Goal: Task Accomplishment & Management: Use online tool/utility

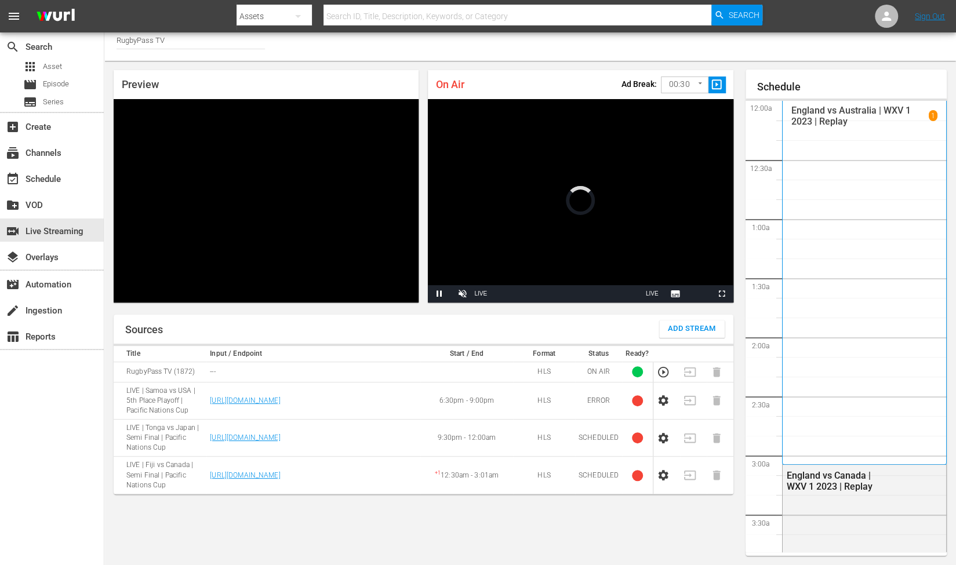
scroll to position [1840, 0]
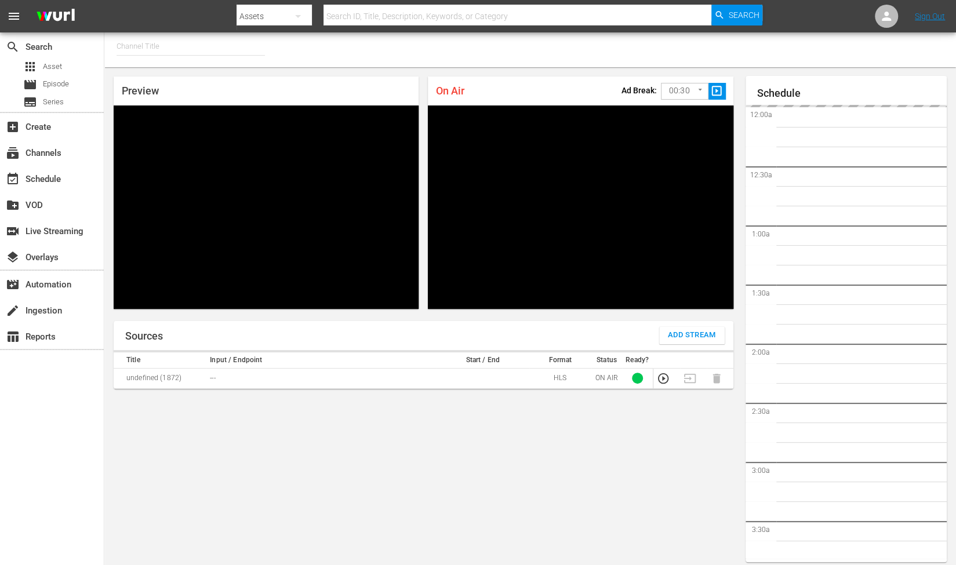
type input "RugbyPass TV (1872)"
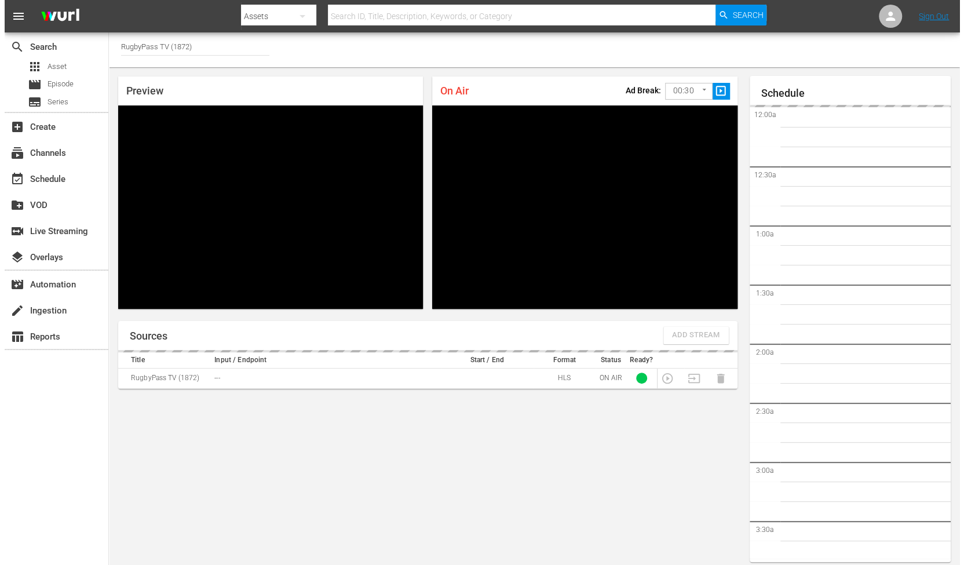
scroll to position [1929, 0]
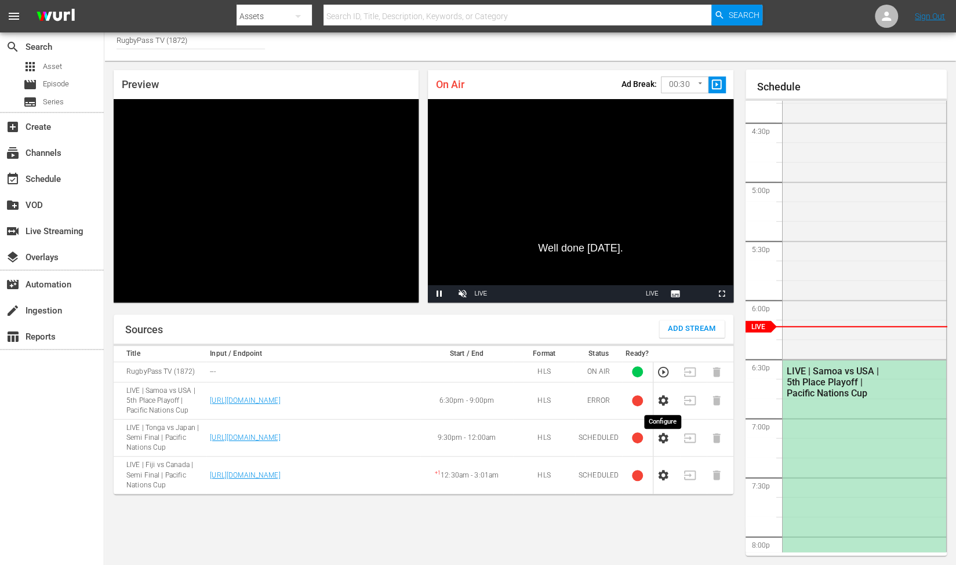
click at [662, 405] on icon "button" at bounding box center [663, 400] width 10 height 10
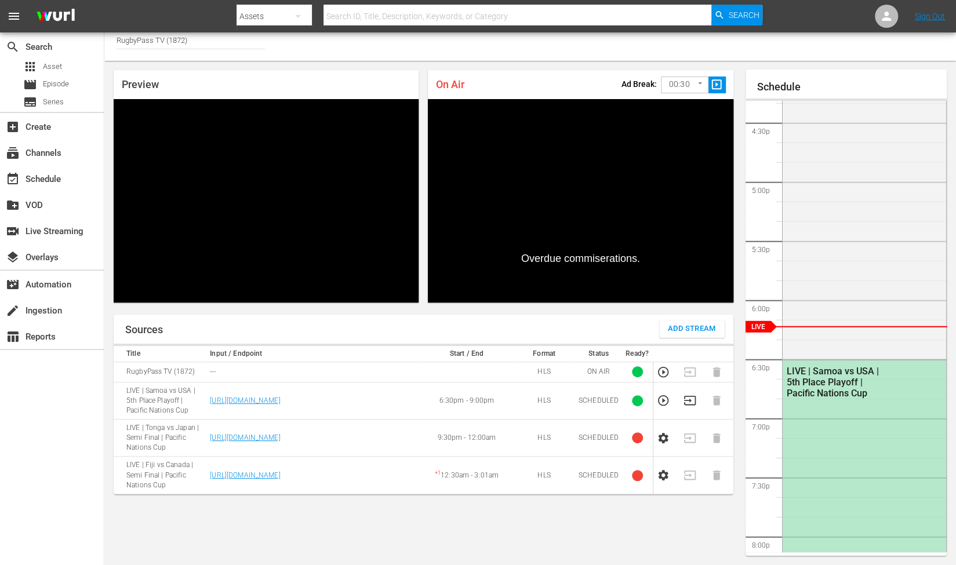
click at [666, 402] on icon "button" at bounding box center [663, 400] width 13 height 13
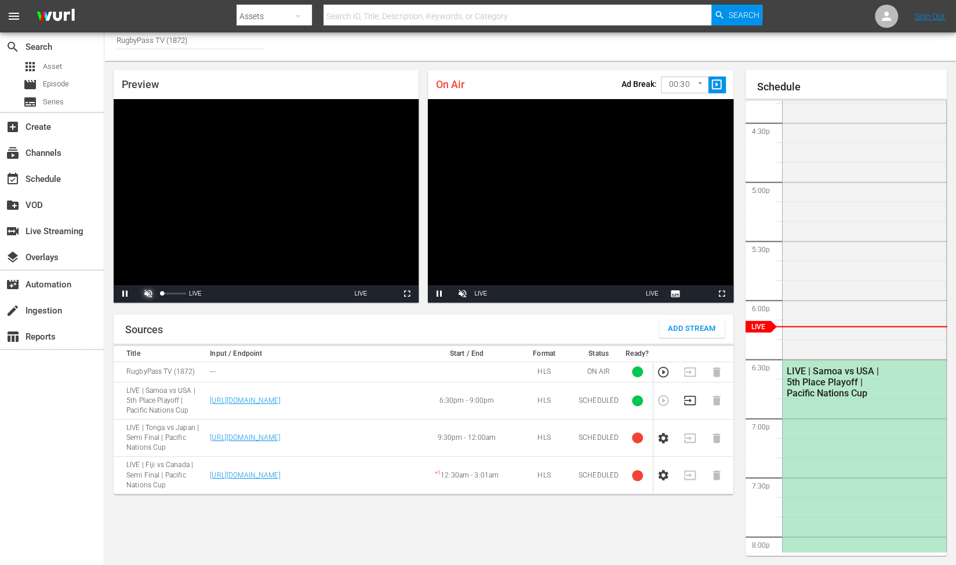
click at [148, 294] on span "Video Player" at bounding box center [148, 294] width 0 height 0
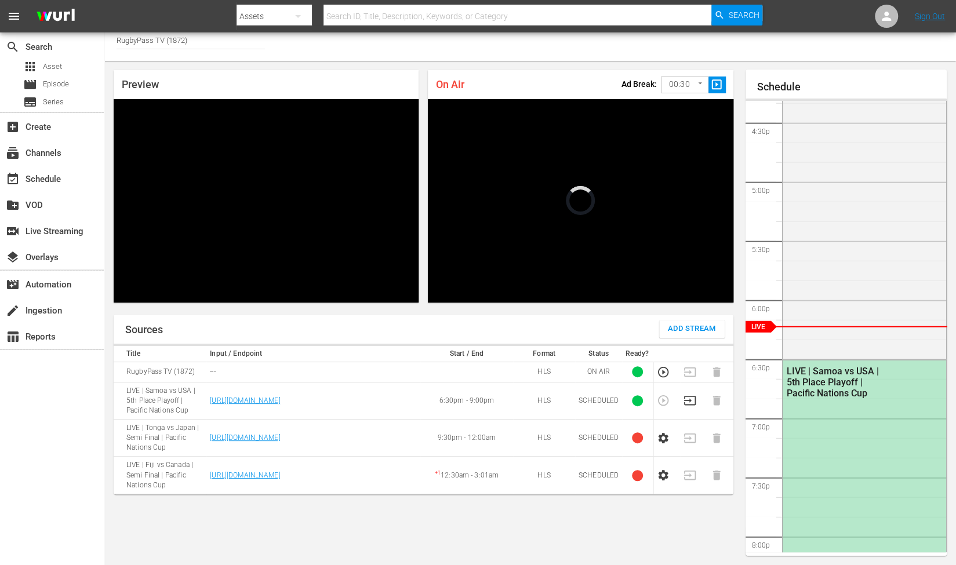
click at [515, 314] on div "Preview Video Player is loading. Pause Mute 54% Current Time 6:14 / Duration -:…" at bounding box center [529, 313] width 851 height 504
click at [686, 400] on icon "button" at bounding box center [689, 400] width 12 height 9
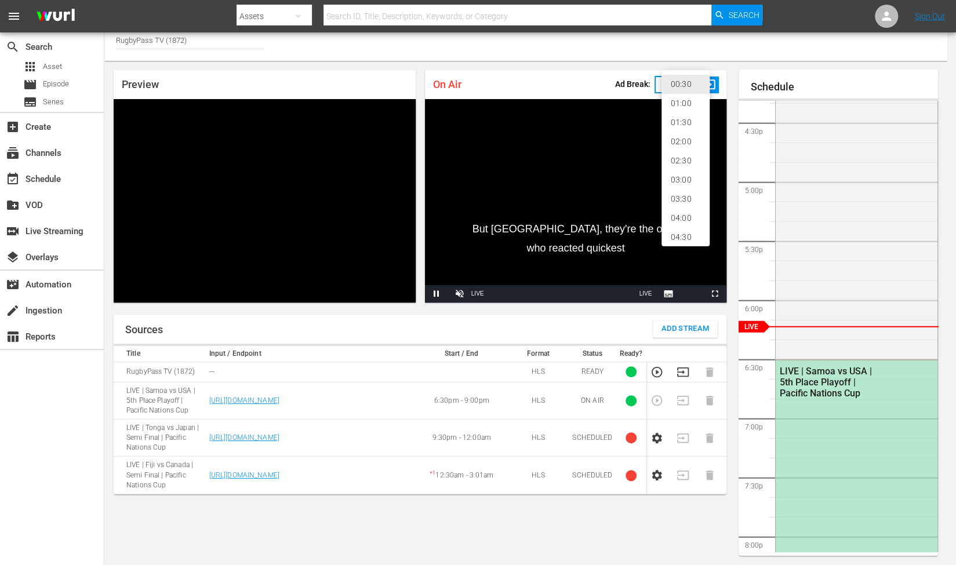
click at [684, 87] on body "menu Search By Assets Search ID, Title, Description, Keywords, or Category Sear…" at bounding box center [478, 276] width 956 height 565
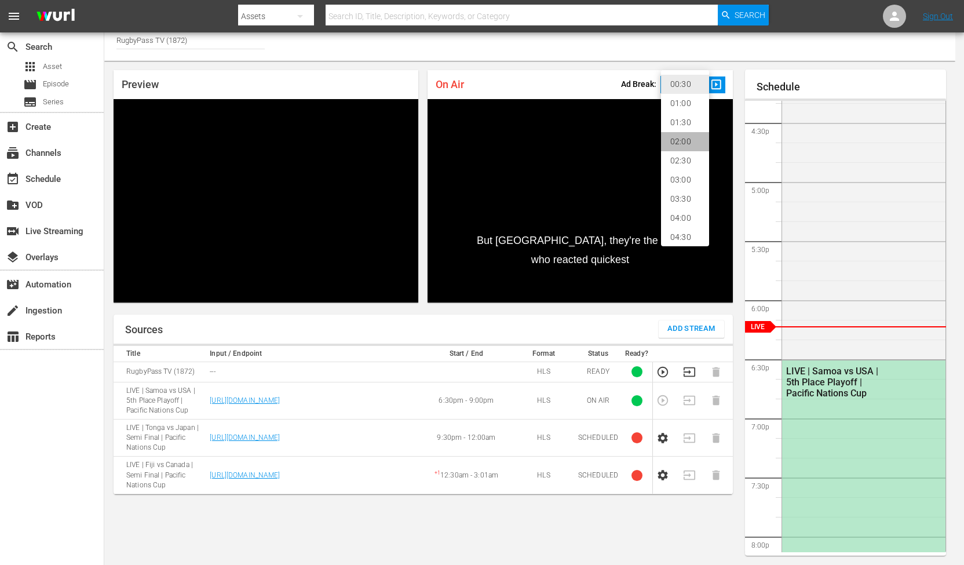
click at [669, 139] on li "02:00" at bounding box center [685, 141] width 48 height 19
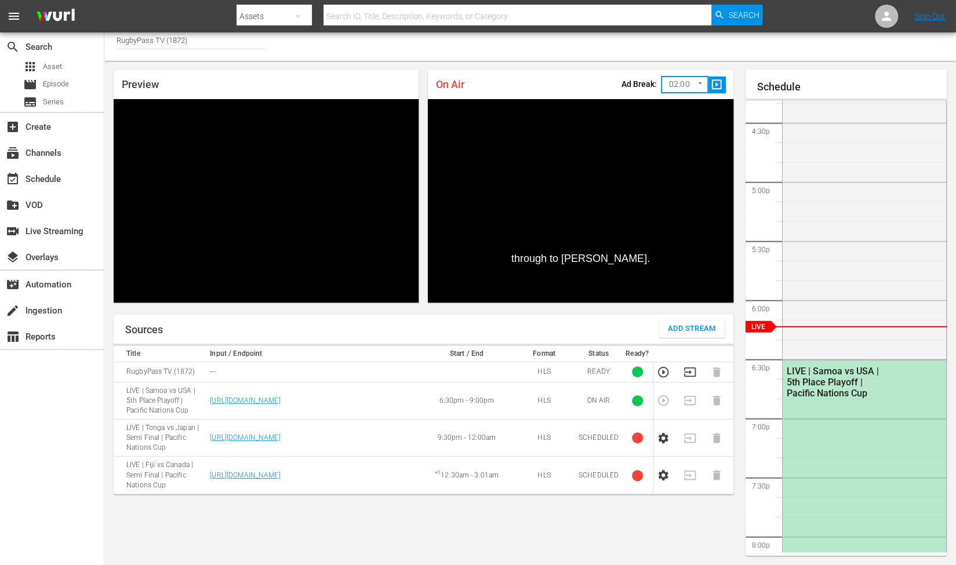
click at [592, 90] on div "On Air Ad Break: 02:00 120 ​ slideshow_sharp" at bounding box center [580, 84] width 305 height 29
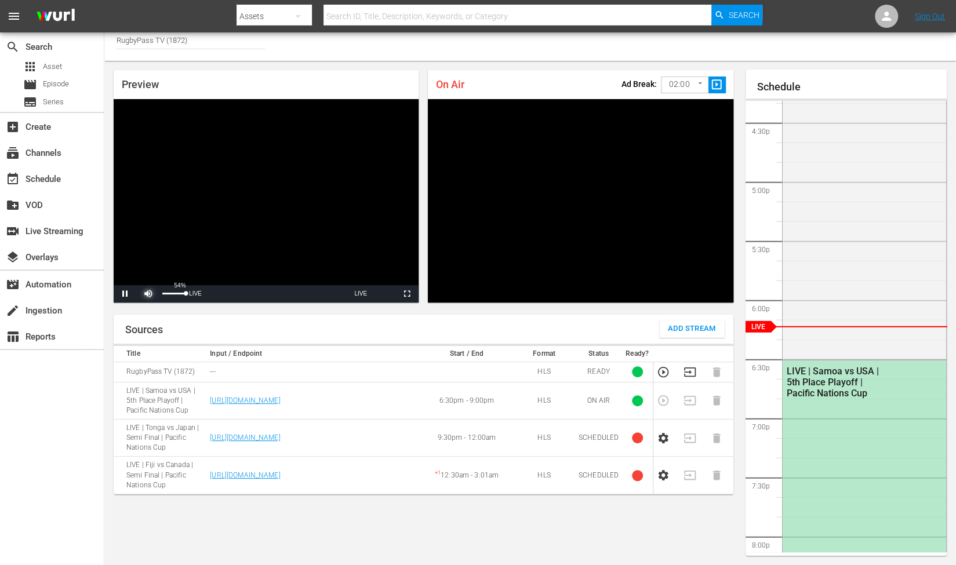
click at [148, 294] on span "Video Player" at bounding box center [148, 294] width 0 height 0
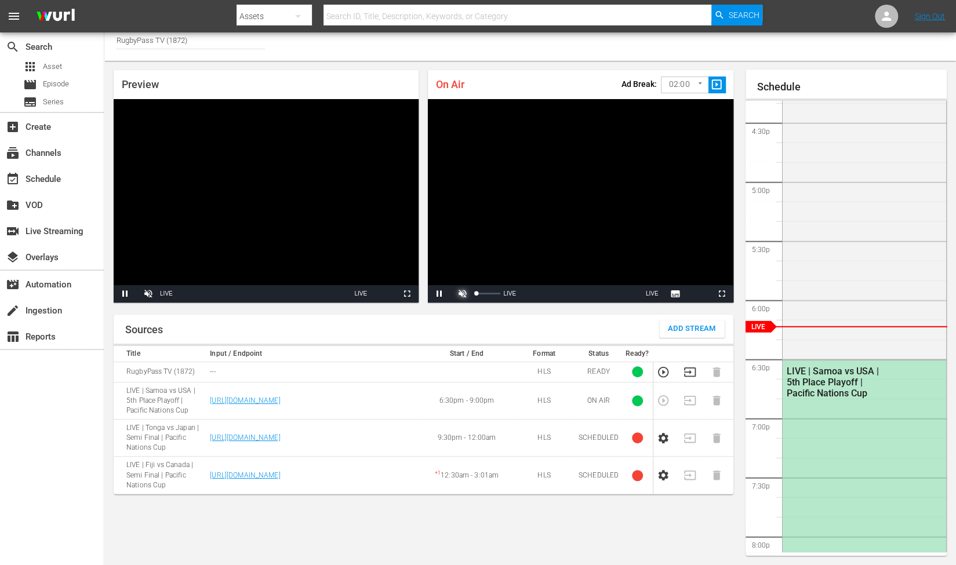
click at [462, 294] on span "Video Player" at bounding box center [462, 294] width 0 height 0
click at [677, 85] on body "menu Search By Assets Search ID, Title, Description, Keywords, or Category Sear…" at bounding box center [478, 276] width 956 height 565
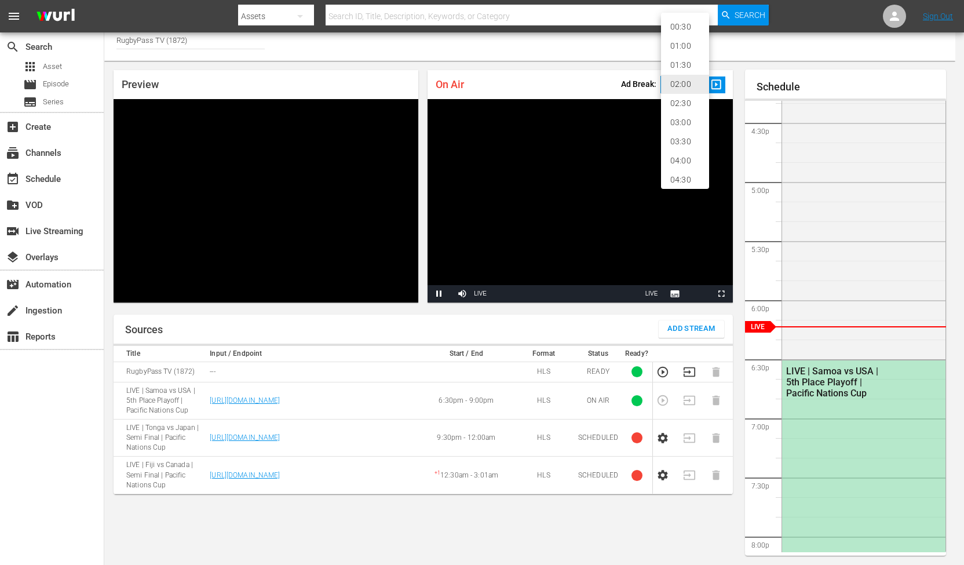
click at [683, 100] on li "02:30" at bounding box center [685, 103] width 48 height 19
type input "150"
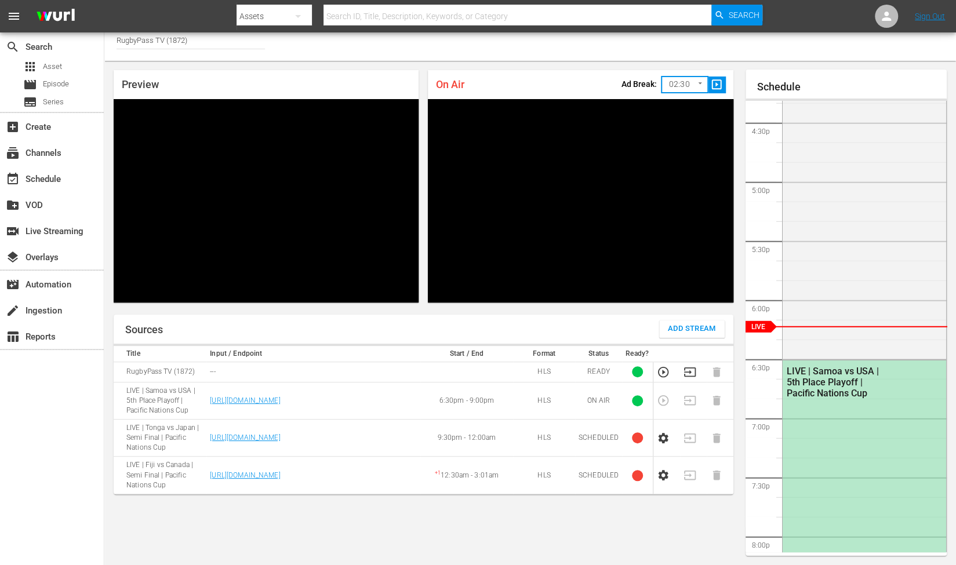
click at [558, 64] on div "Preview Video Player is loading. Pause Unmute 54% Current Time 15:04 / Duration…" at bounding box center [423, 186] width 638 height 251
click at [720, 84] on span "slideshow_sharp" at bounding box center [716, 84] width 13 height 13
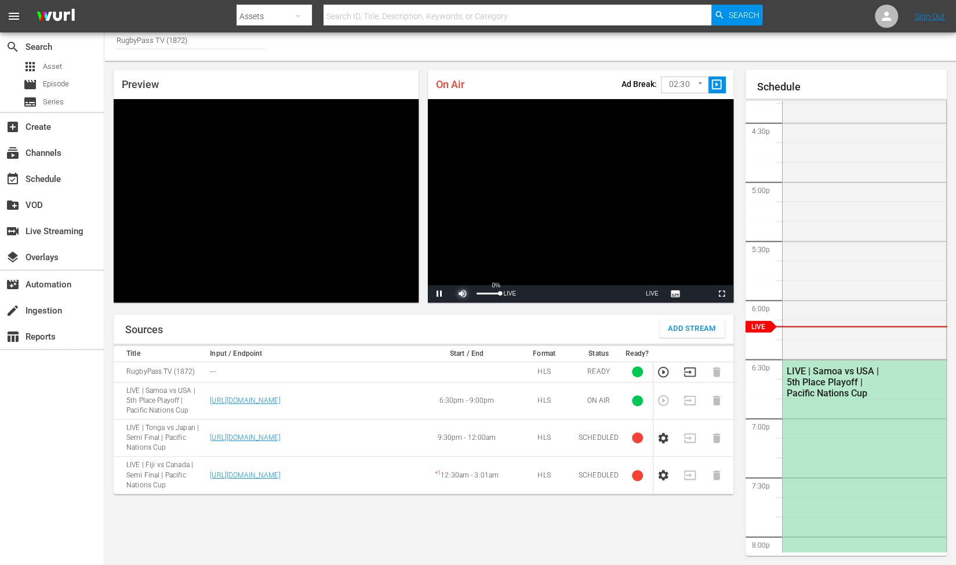
click at [462, 294] on span "Video Player" at bounding box center [462, 294] width 0 height 0
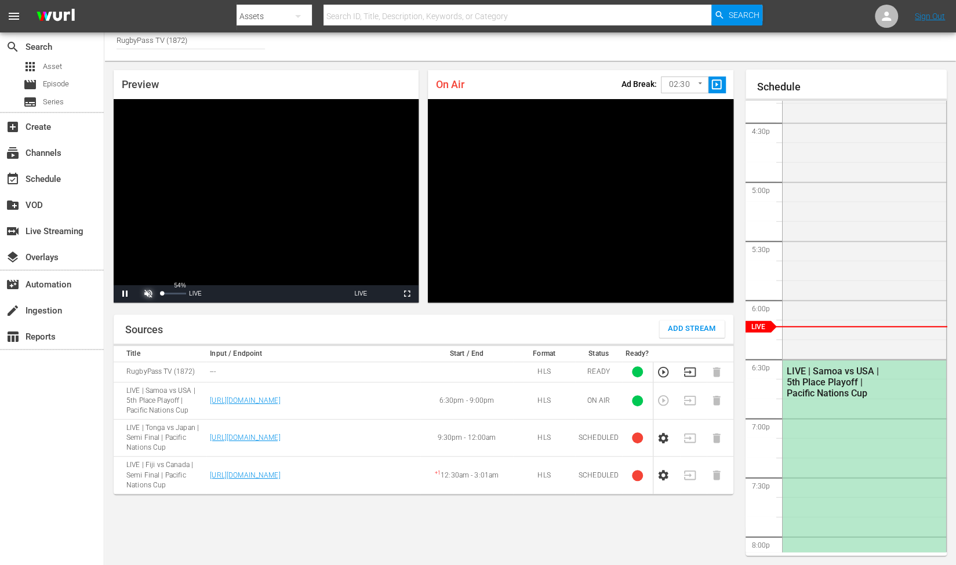
click at [148, 294] on span "Video Player" at bounding box center [148, 294] width 0 height 0
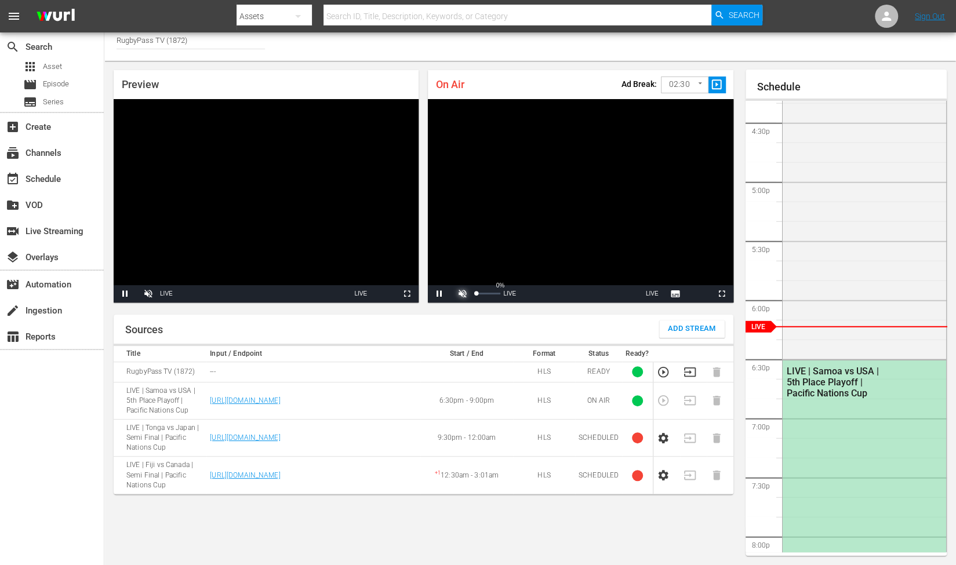
click at [462, 294] on span "Video Player" at bounding box center [462, 294] width 0 height 0
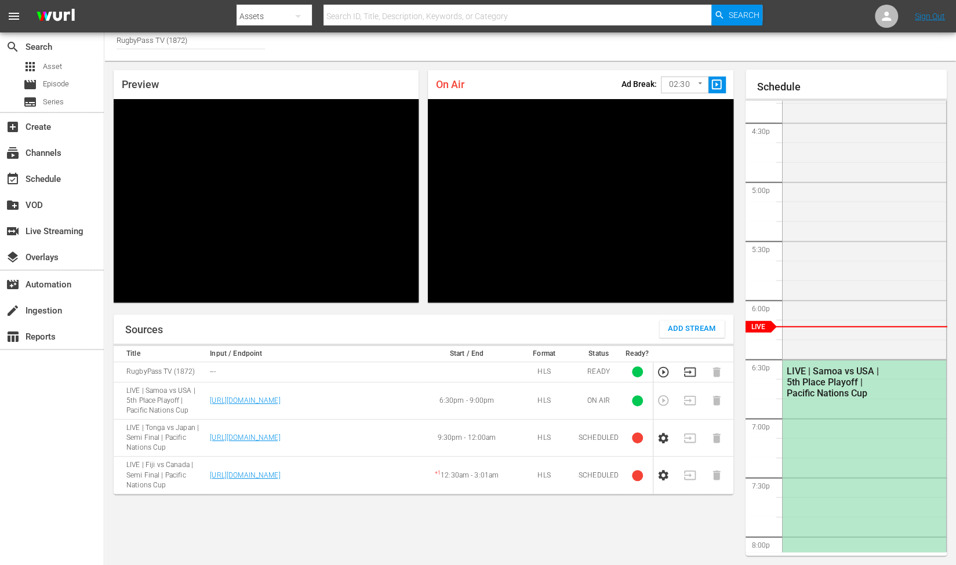
click at [511, 316] on div "Sources Add Stream" at bounding box center [424, 329] width 620 height 29
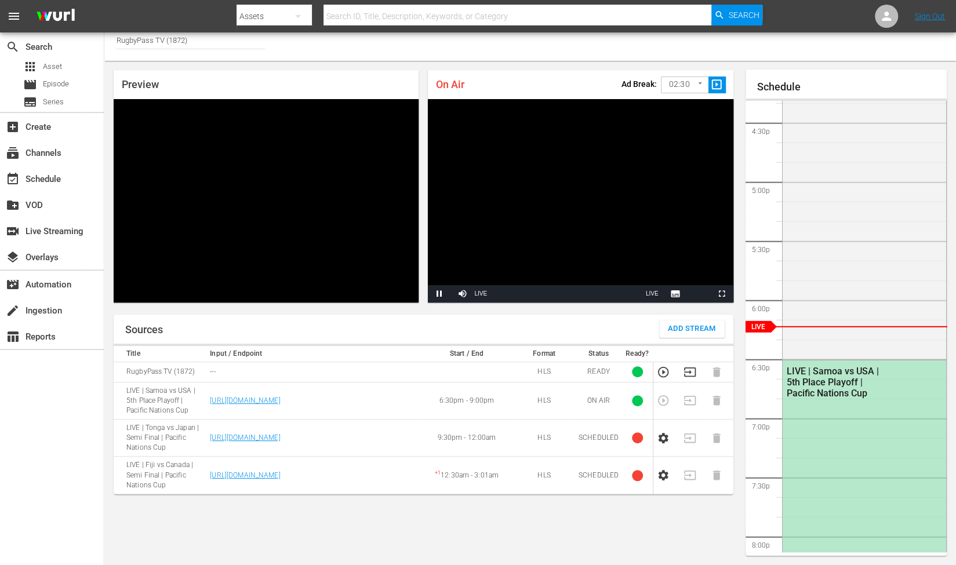
click at [685, 89] on body "menu Search By Assets Search ID, Title, Description, Keywords, or Category Sear…" at bounding box center [478, 276] width 956 height 565
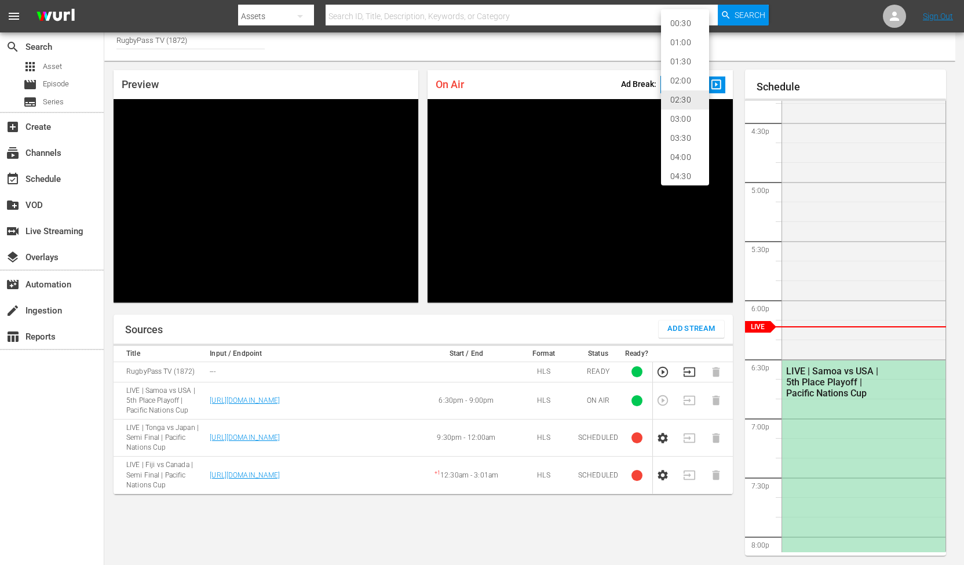
scroll to position [24, 0]
click at [682, 167] on li "05:00" at bounding box center [685, 171] width 48 height 19
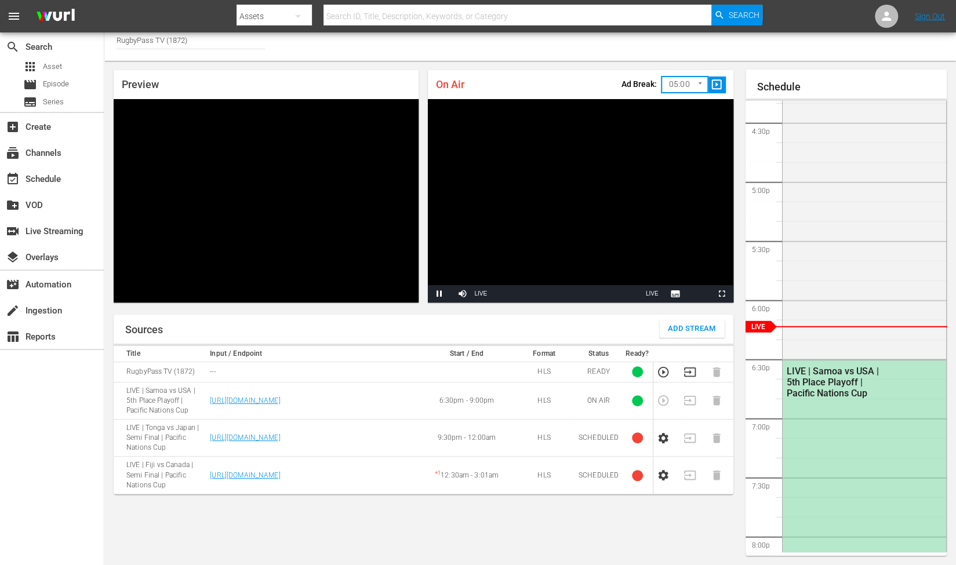
click at [545, 90] on div "On Air Ad Break: 05:00 300 ​ slideshow_sharp" at bounding box center [580, 84] width 305 height 29
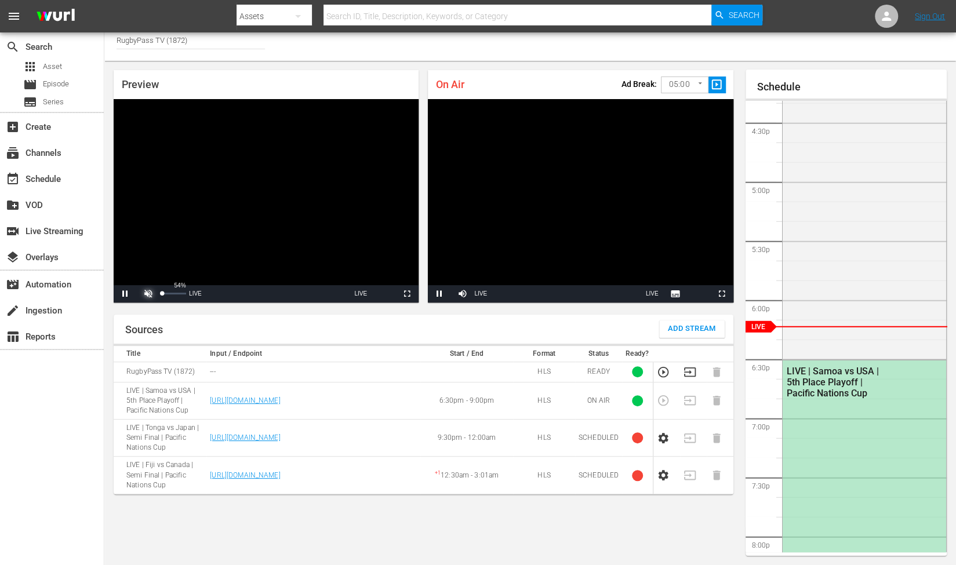
click at [148, 294] on span "Video Player" at bounding box center [148, 294] width 0 height 0
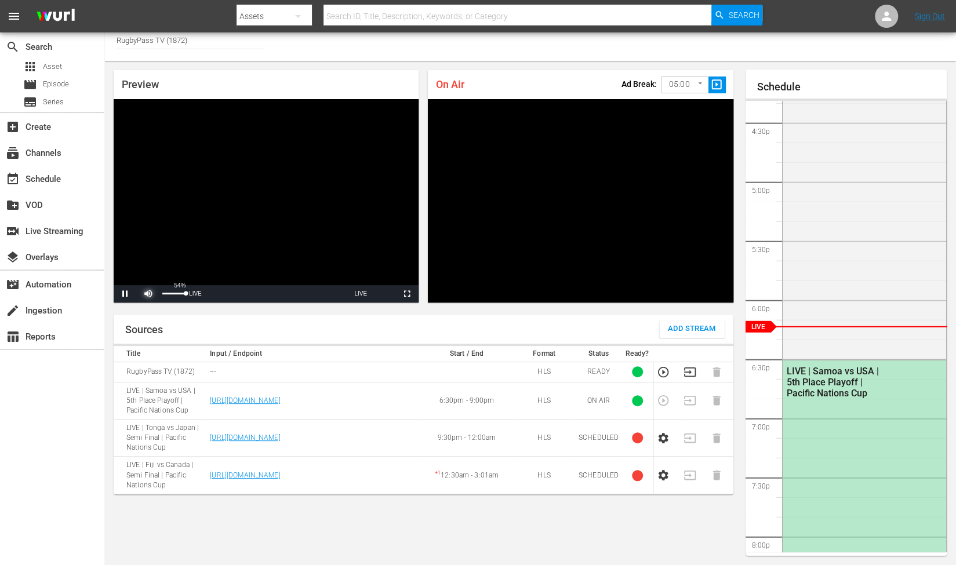
click at [148, 294] on span "Video Player" at bounding box center [148, 294] width 0 height 0
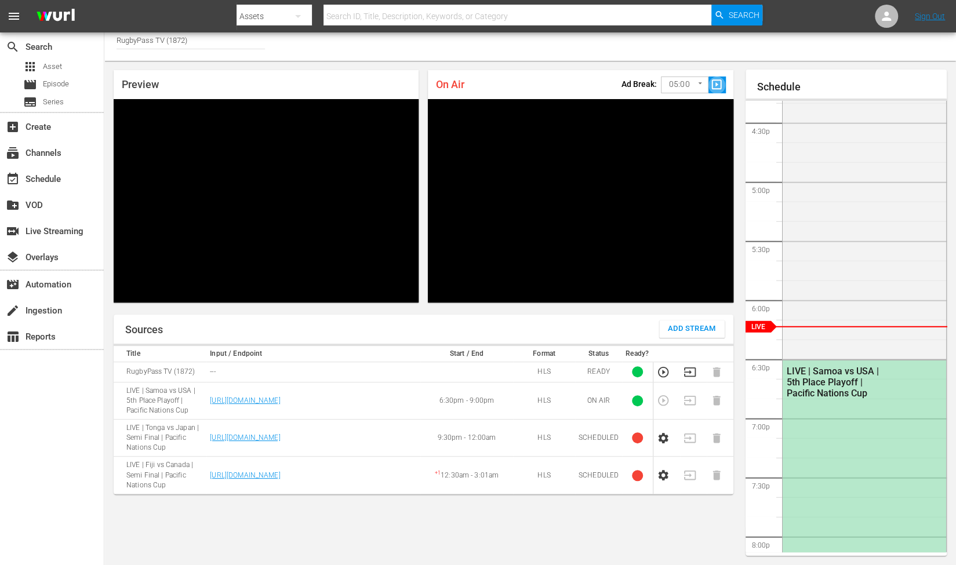
click at [716, 83] on span "slideshow_sharp" at bounding box center [716, 84] width 13 height 13
click at [711, 83] on span "slideshow_sharp" at bounding box center [716, 84] width 13 height 13
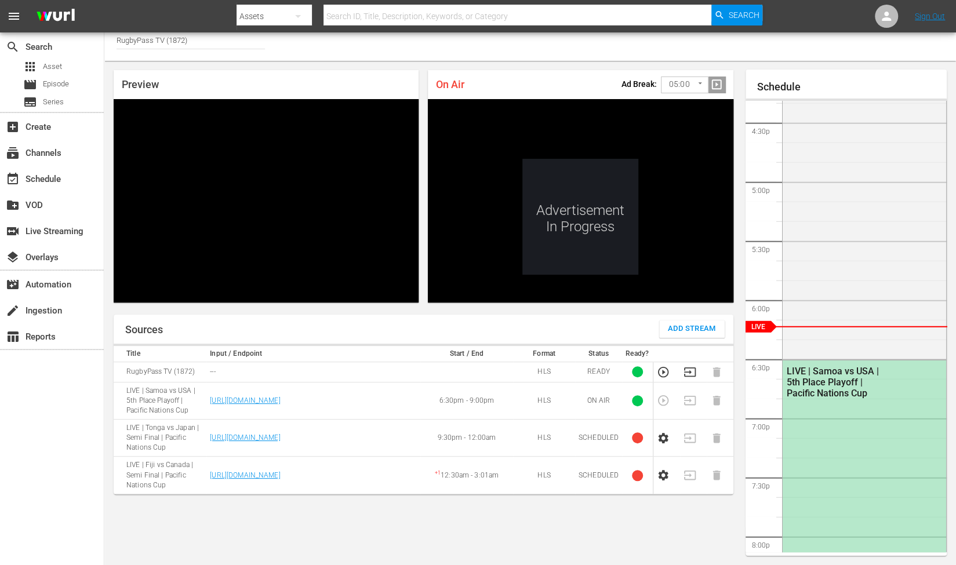
click at [698, 82] on body "menu Search By Assets Search ID, Title, Description, Keywords, or Category Sear…" at bounding box center [478, 276] width 956 height 565
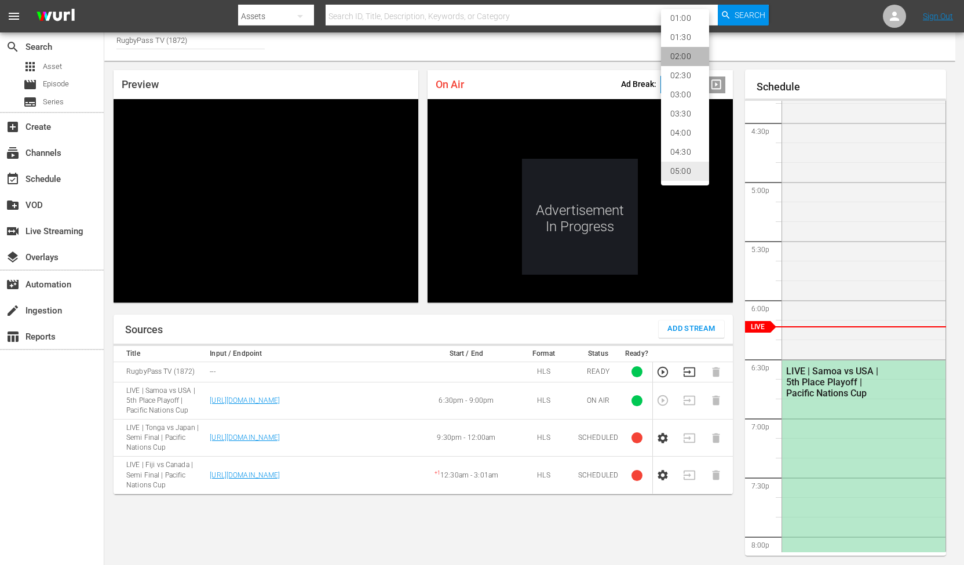
click at [693, 59] on li "02:00" at bounding box center [685, 56] width 48 height 19
type input "120"
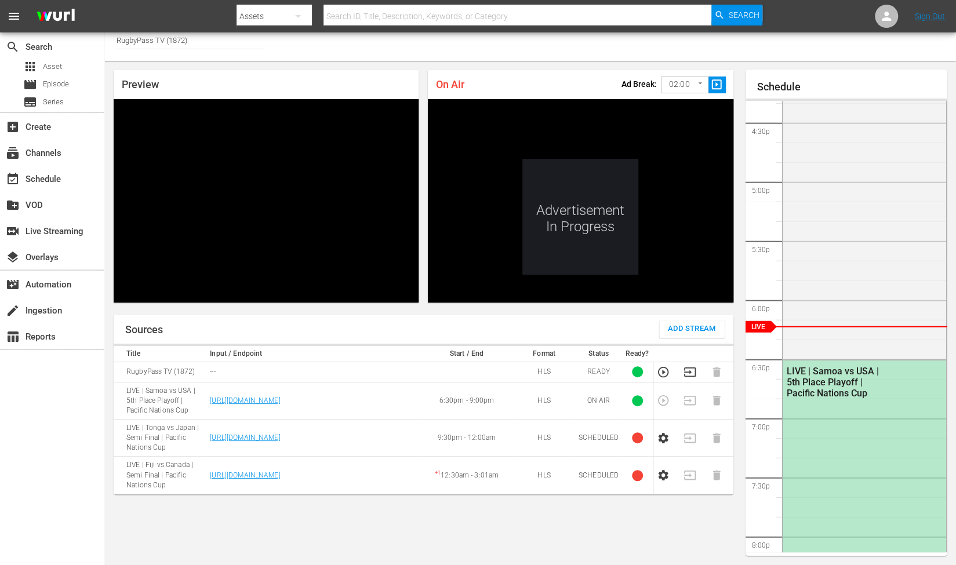
click at [726, 60] on div "Channel Title RugbyPass TV (1872)" at bounding box center [529, 43] width 851 height 35
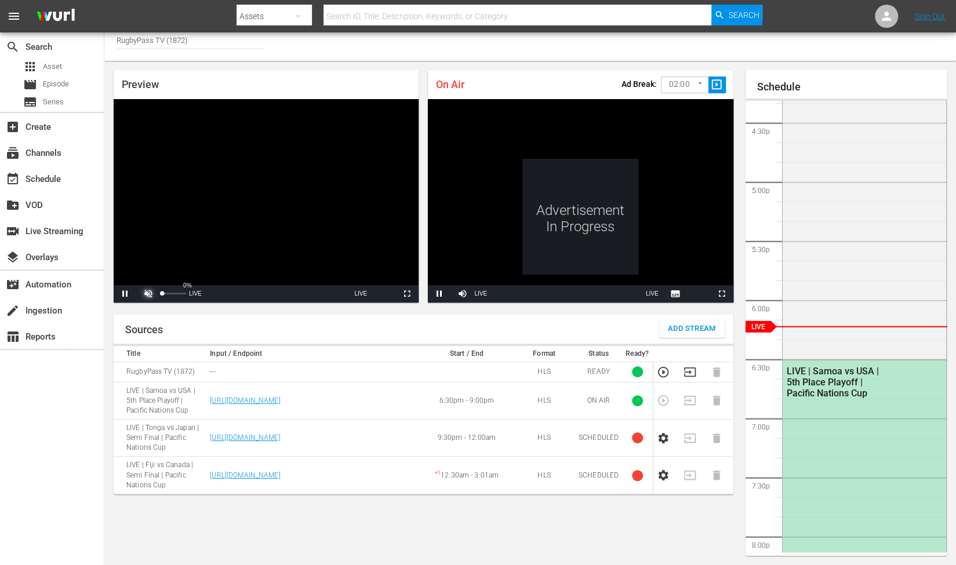
click at [148, 294] on span "Video Player" at bounding box center [148, 294] width 0 height 0
click at [462, 294] on span "Video Player" at bounding box center [462, 294] width 0 height 0
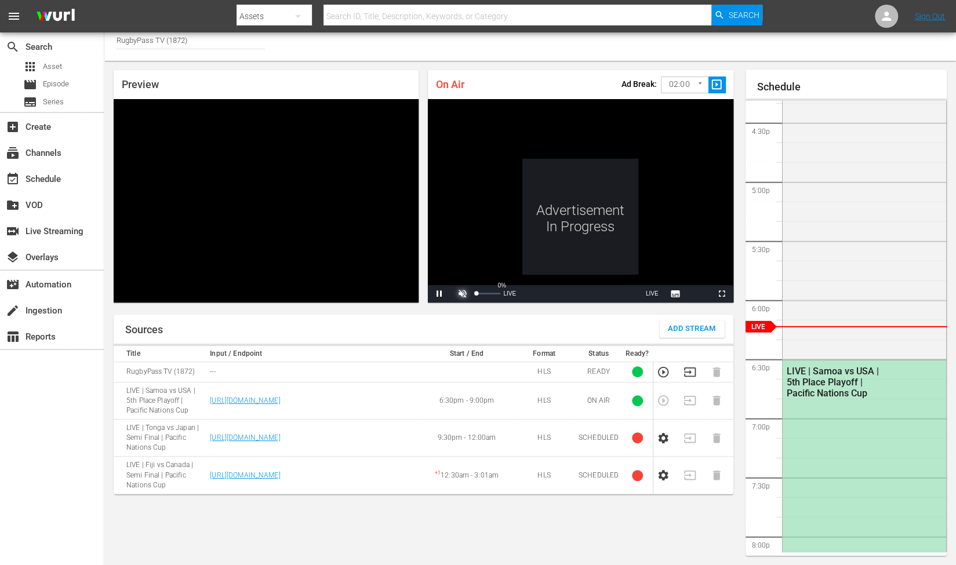
click at [462, 294] on span "Video Player" at bounding box center [462, 294] width 0 height 0
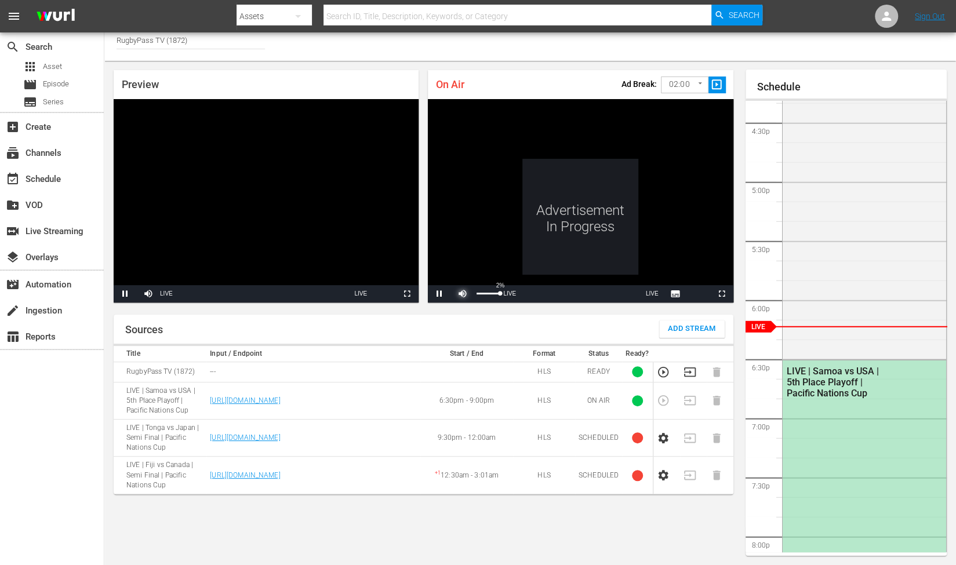
click at [462, 294] on span "Video Player" at bounding box center [462, 294] width 0 height 0
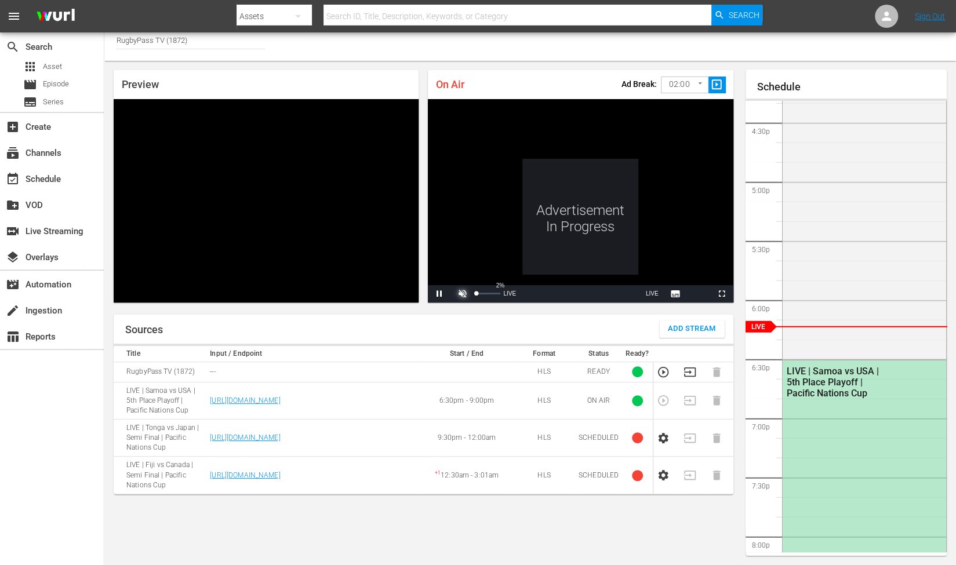
click at [462, 294] on span "Video Player" at bounding box center [462, 294] width 0 height 0
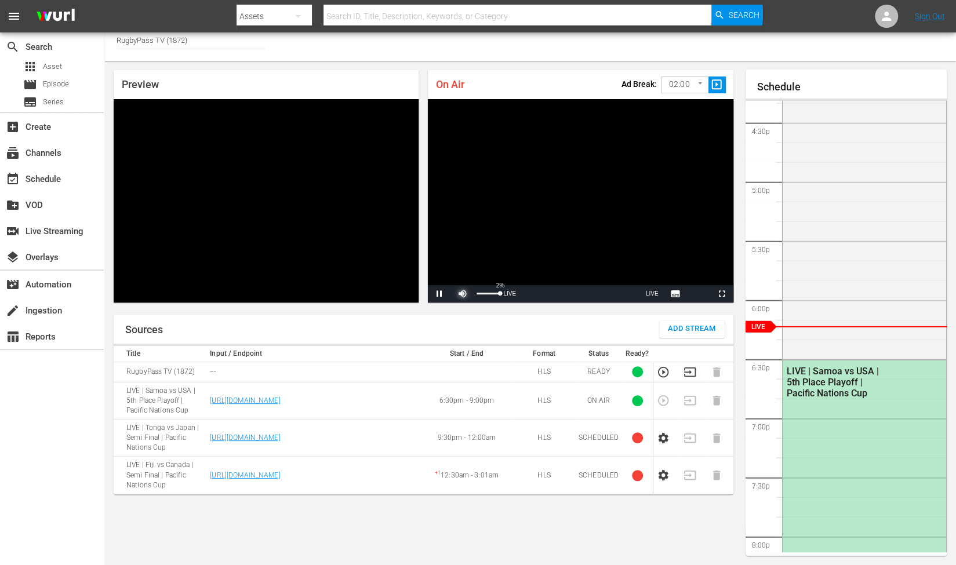
click at [462, 294] on span "Video Player" at bounding box center [462, 294] width 0 height 0
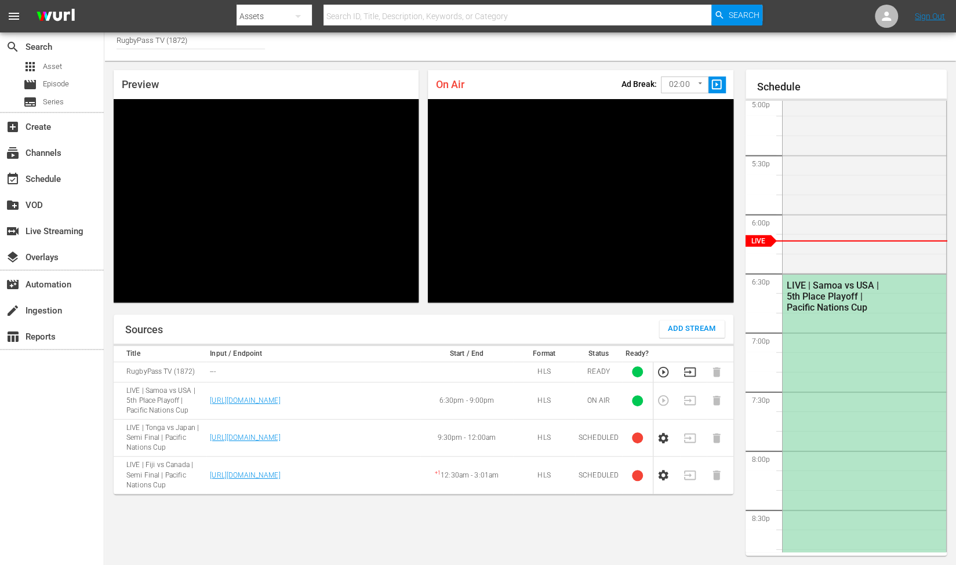
scroll to position [1997, 0]
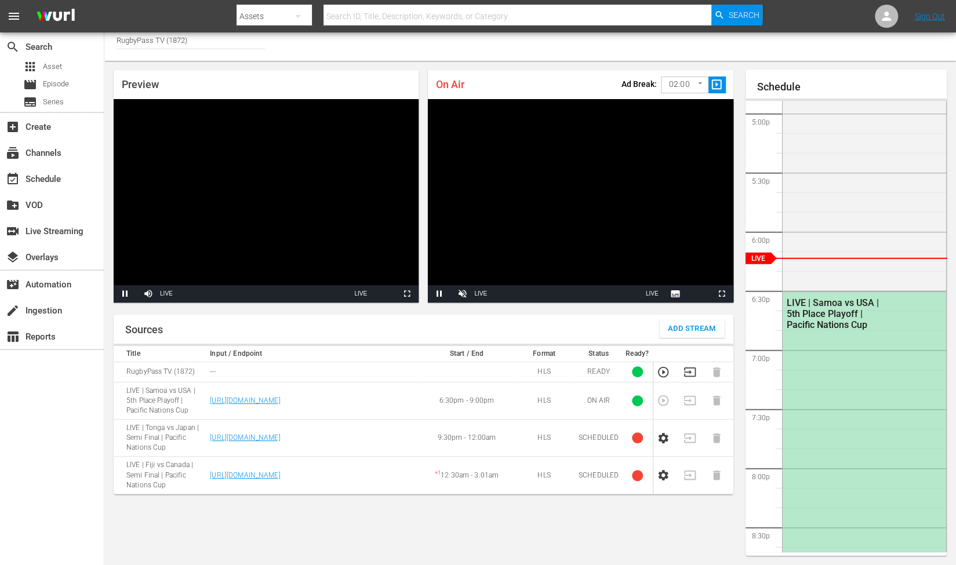
click at [425, 317] on div "Sources Add Stream" at bounding box center [424, 329] width 620 height 29
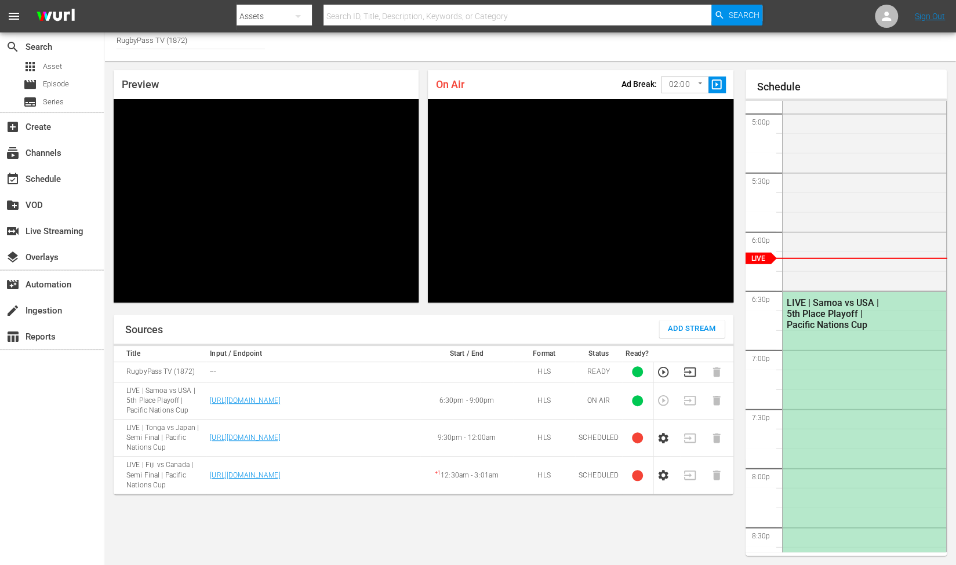
scroll to position [0, 0]
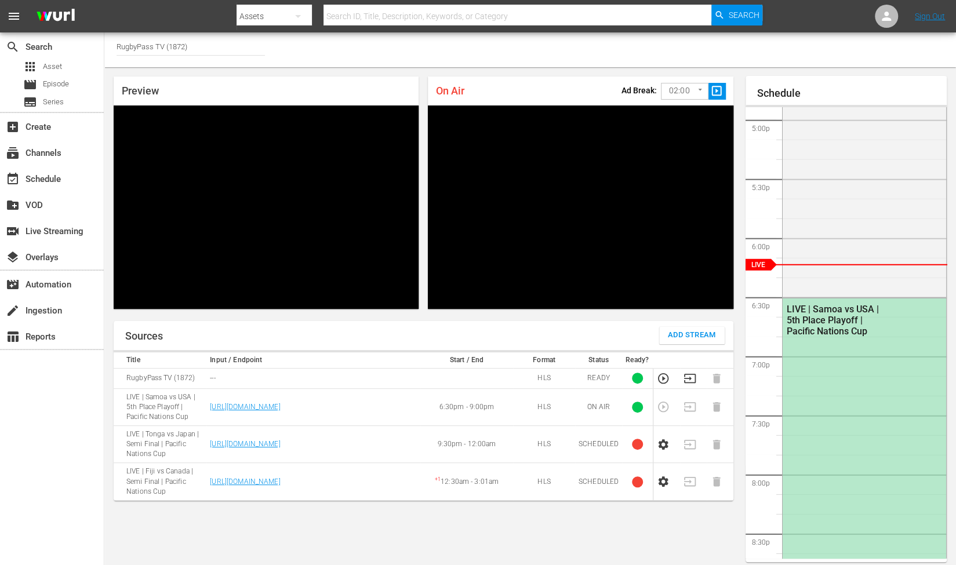
click at [258, 333] on div "Sources Add Stream" at bounding box center [424, 335] width 620 height 29
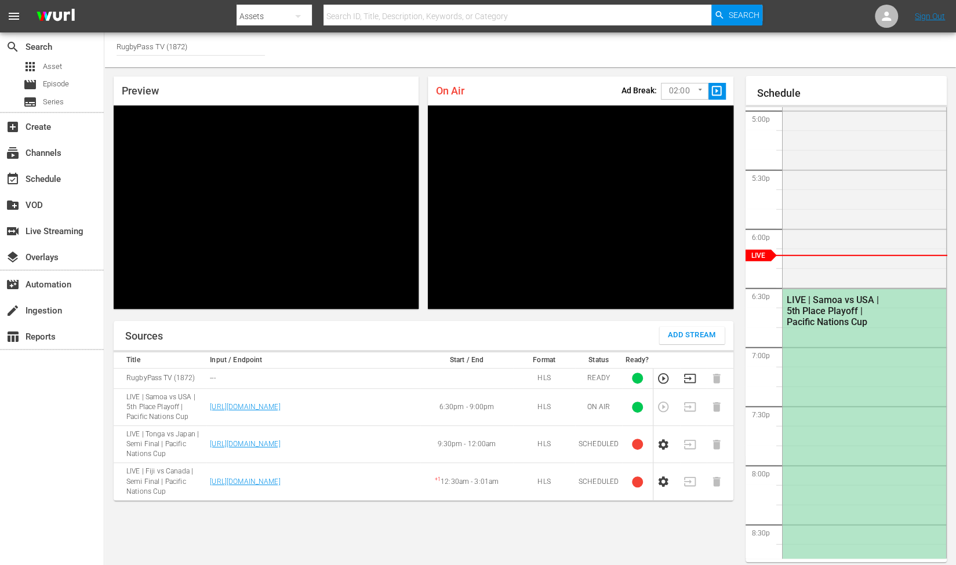
scroll to position [2008, 0]
click at [683, 97] on body "menu Search By Assets Search ID, Title, Description, Keywords, or Category Sear…" at bounding box center [478, 282] width 956 height 565
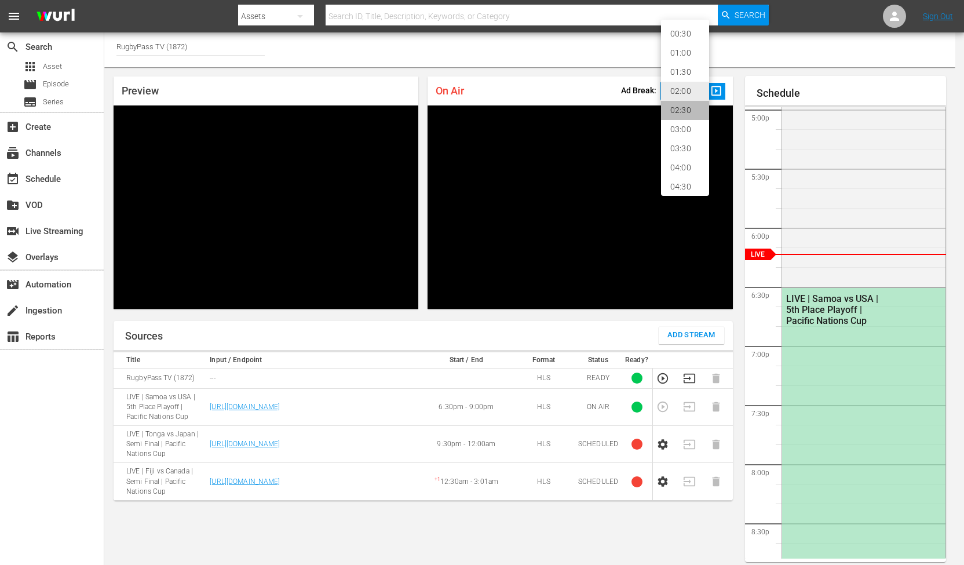
click at [687, 114] on li "02:30" at bounding box center [685, 110] width 48 height 19
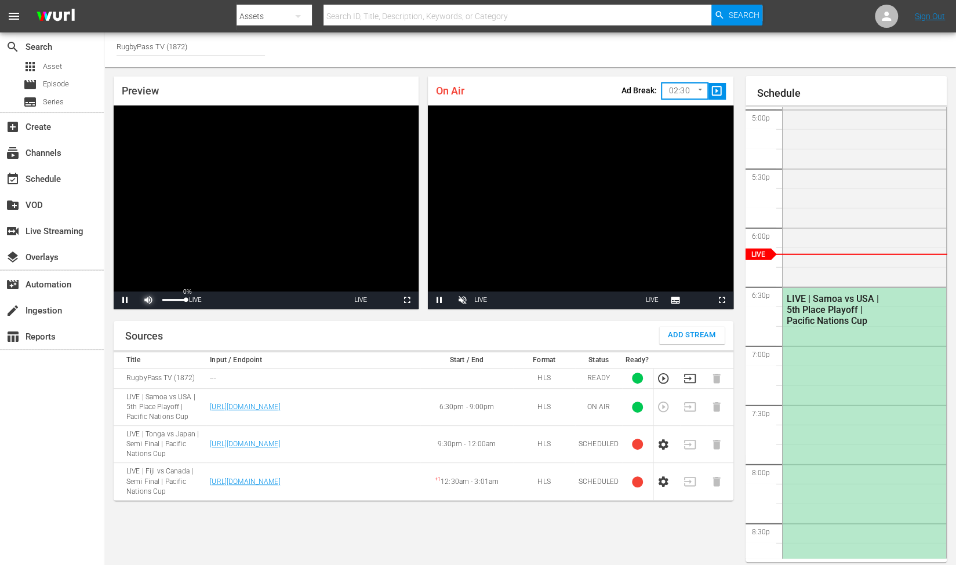
click at [148, 300] on span "Video Player" at bounding box center [148, 300] width 0 height 0
click at [462, 300] on span "Video Player" at bounding box center [462, 300] width 0 height 0
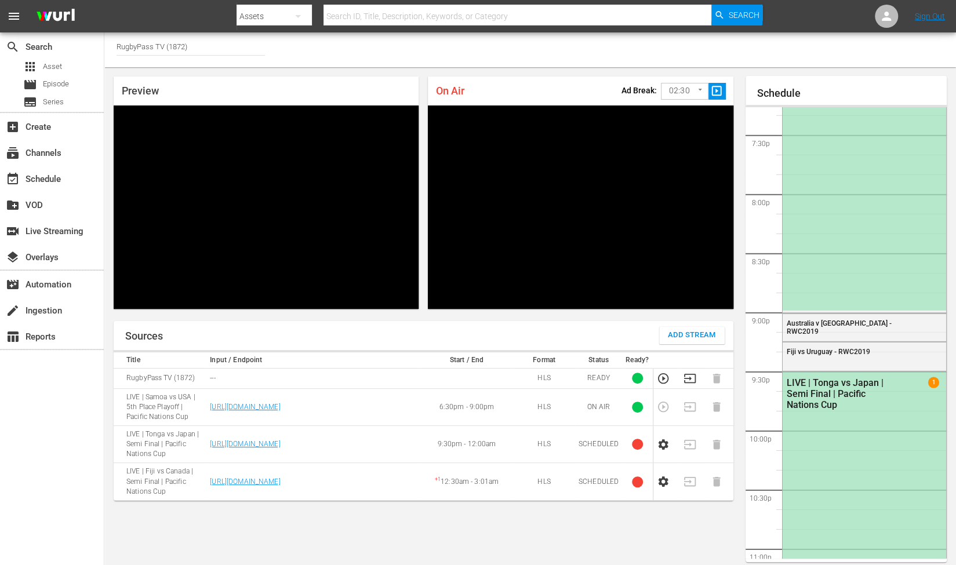
scroll to position [2279, 0]
click at [715, 88] on span "slideshow_sharp" at bounding box center [716, 91] width 13 height 13
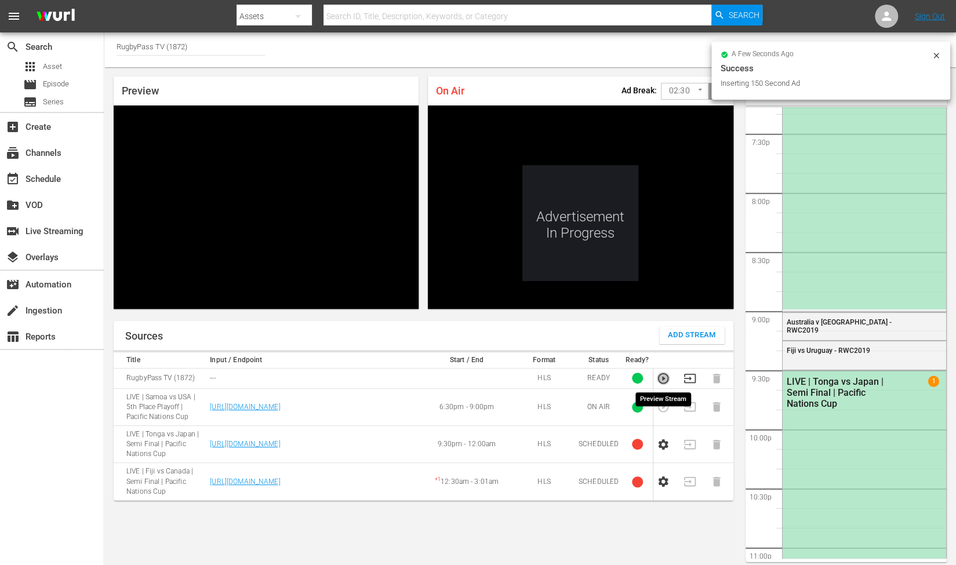
click at [661, 378] on icon "button" at bounding box center [663, 378] width 13 height 13
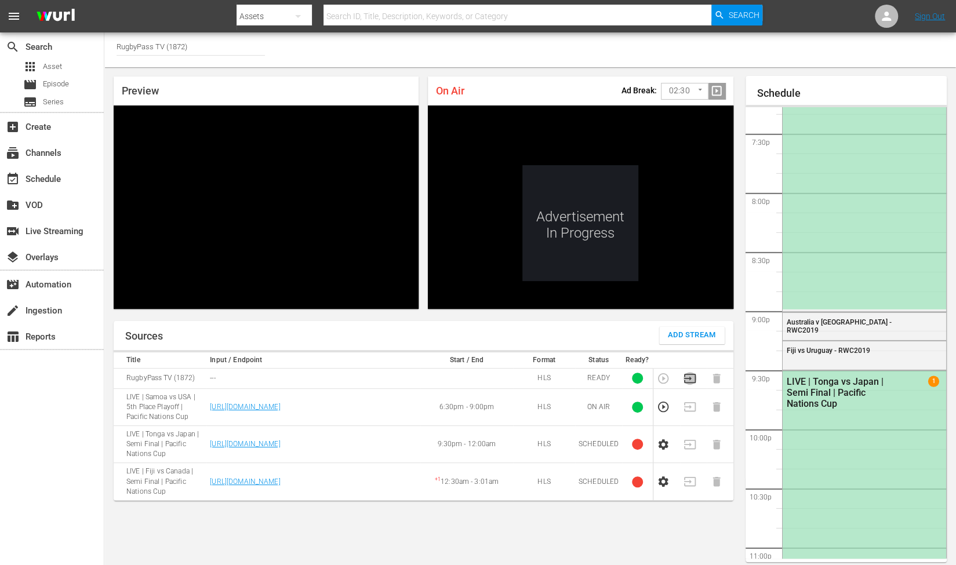
click at [691, 384] on icon "button" at bounding box center [689, 378] width 13 height 13
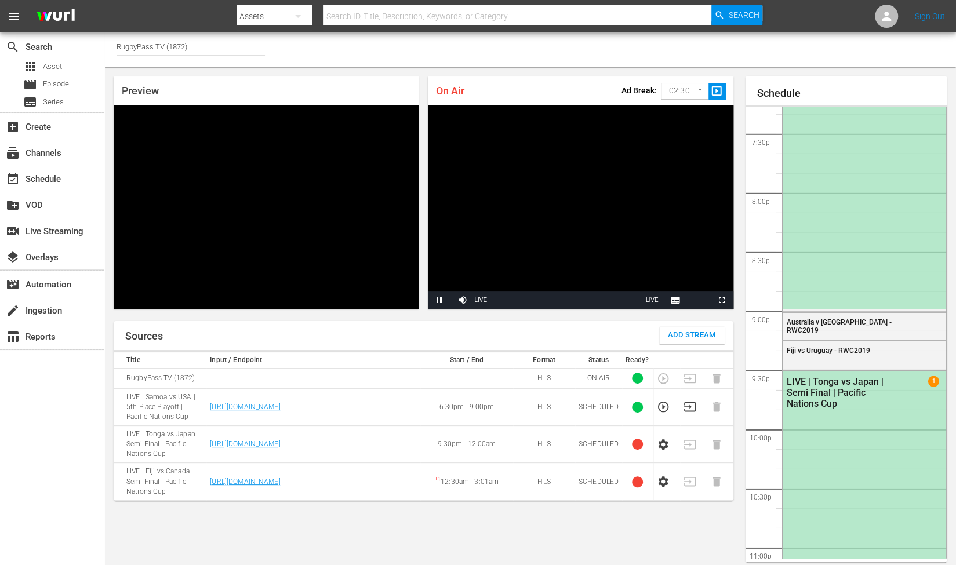
click at [684, 90] on body "menu Search By Assets Search ID, Title, Description, Keywords, or Category Sear…" at bounding box center [478, 282] width 956 height 565
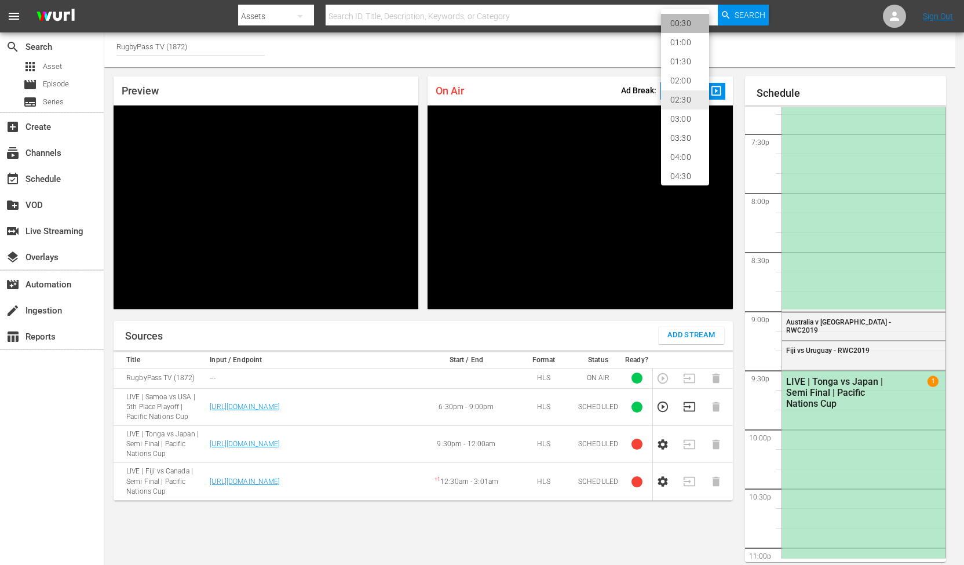
click at [683, 23] on li "00:30" at bounding box center [685, 23] width 48 height 19
type input "30"
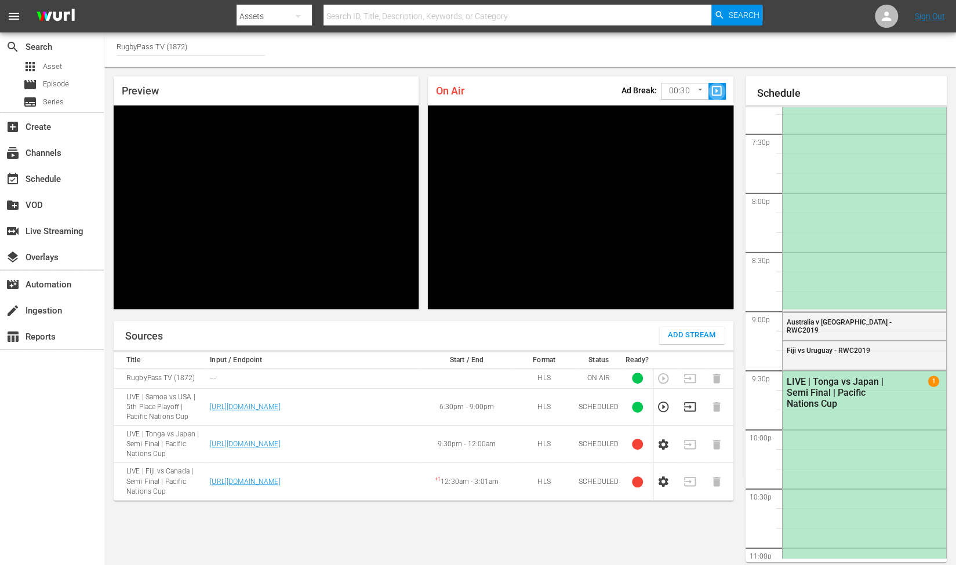
click at [719, 89] on span "slideshow_sharp" at bounding box center [716, 91] width 13 height 13
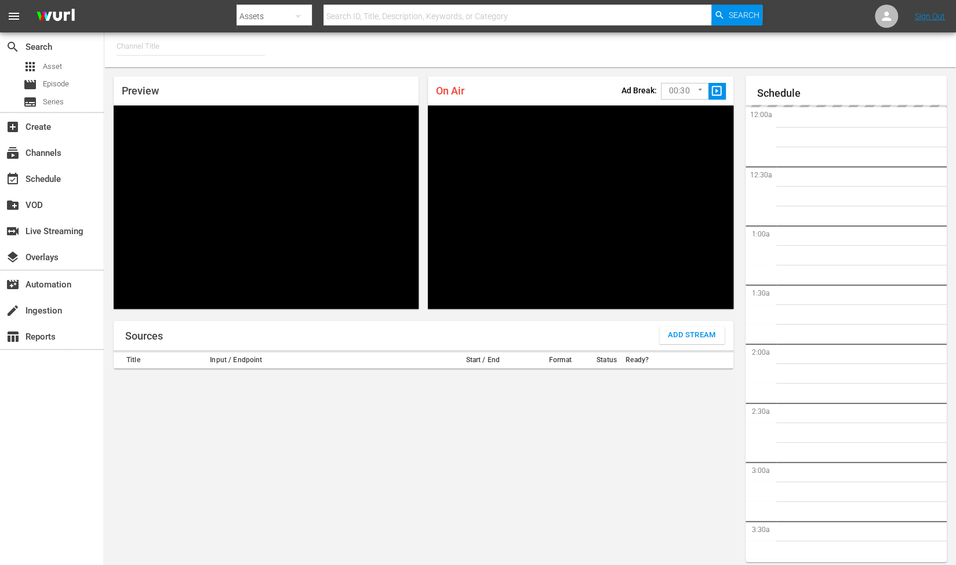
type input "RugbyPass TV (1872)"
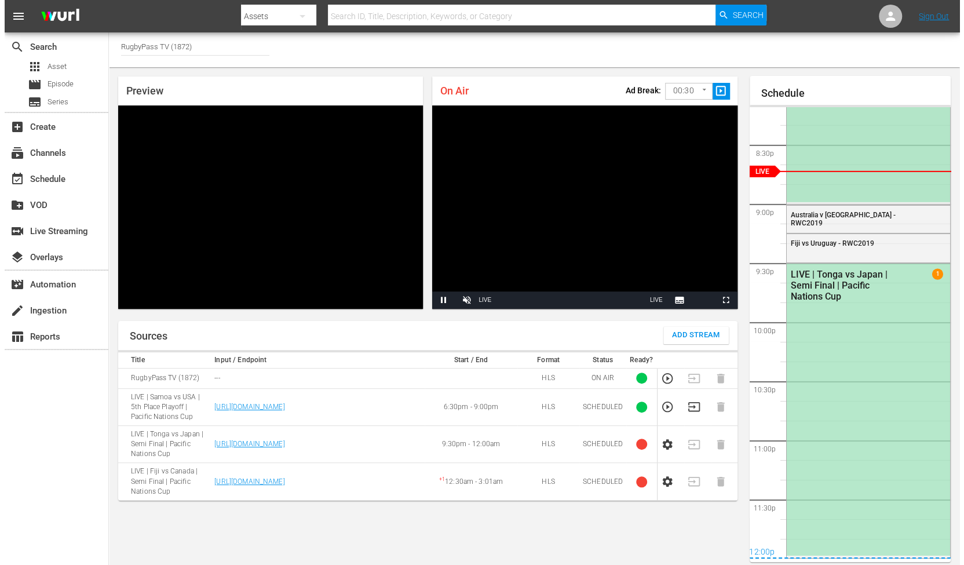
scroll to position [2279, 0]
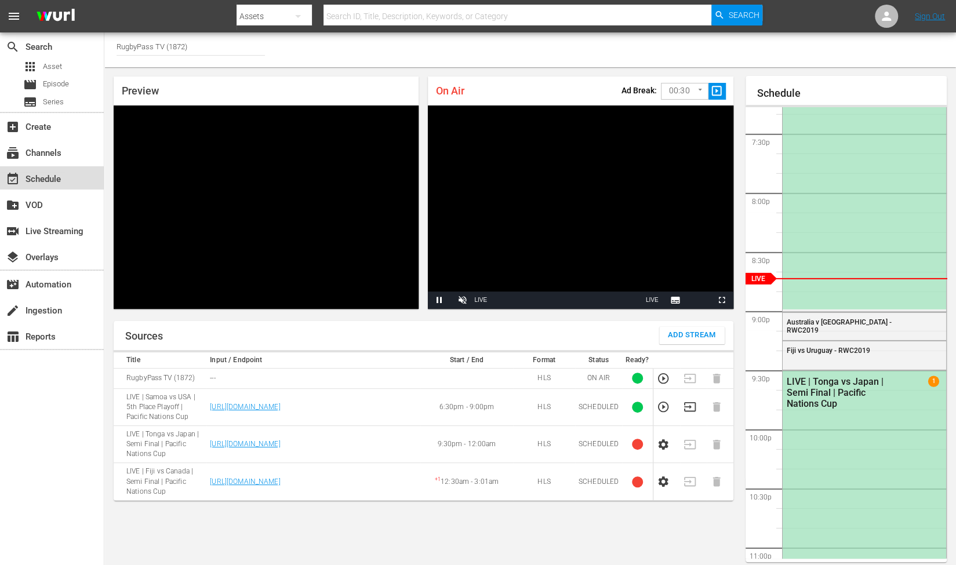
click at [57, 180] on div "event_available Schedule" at bounding box center [32, 177] width 65 height 10
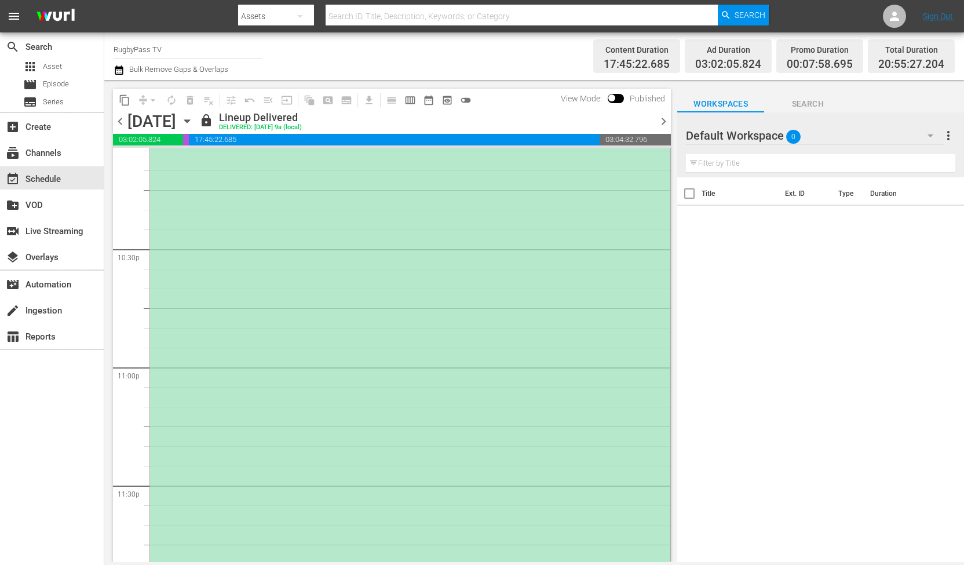
scroll to position [5260, 0]
click at [657, 127] on span "chevron_right" at bounding box center [664, 121] width 14 height 14
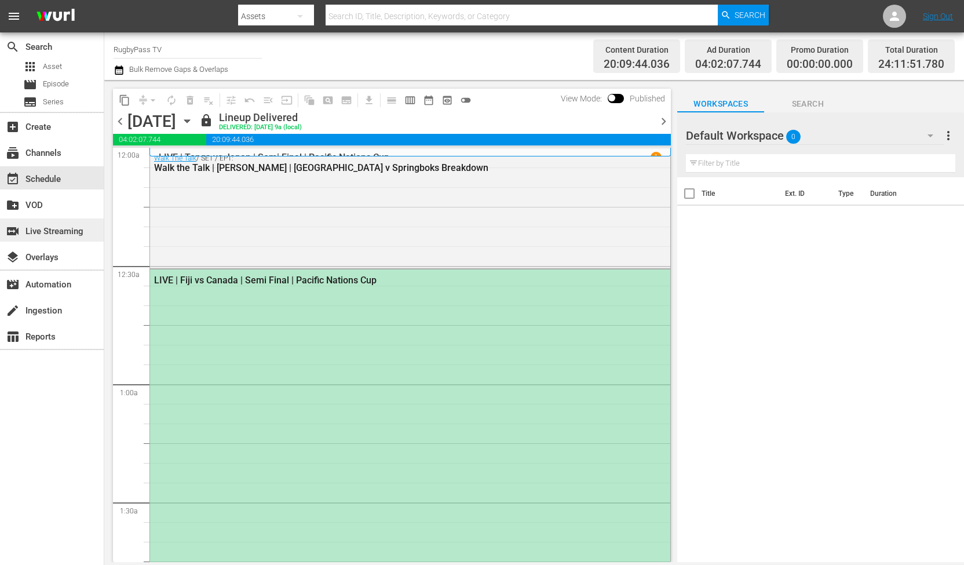
click at [55, 228] on div "switch_video Live Streaming" at bounding box center [32, 229] width 65 height 10
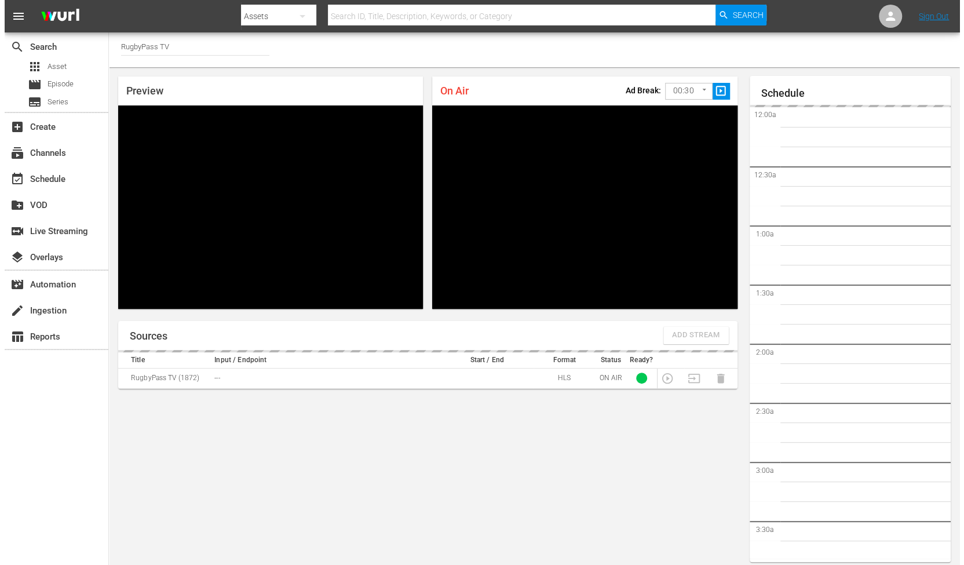
scroll to position [2256, 0]
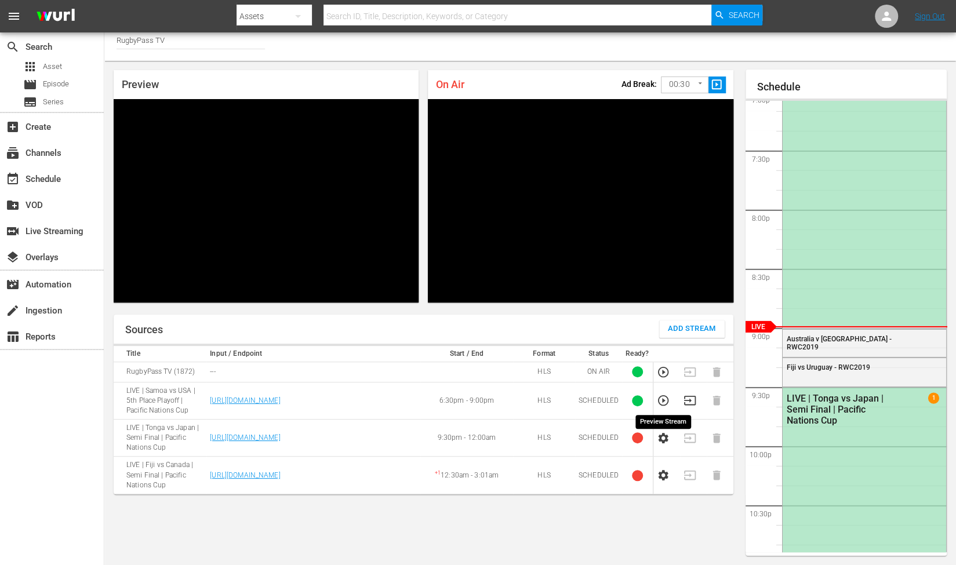
click at [664, 402] on icon "button" at bounding box center [663, 400] width 13 height 13
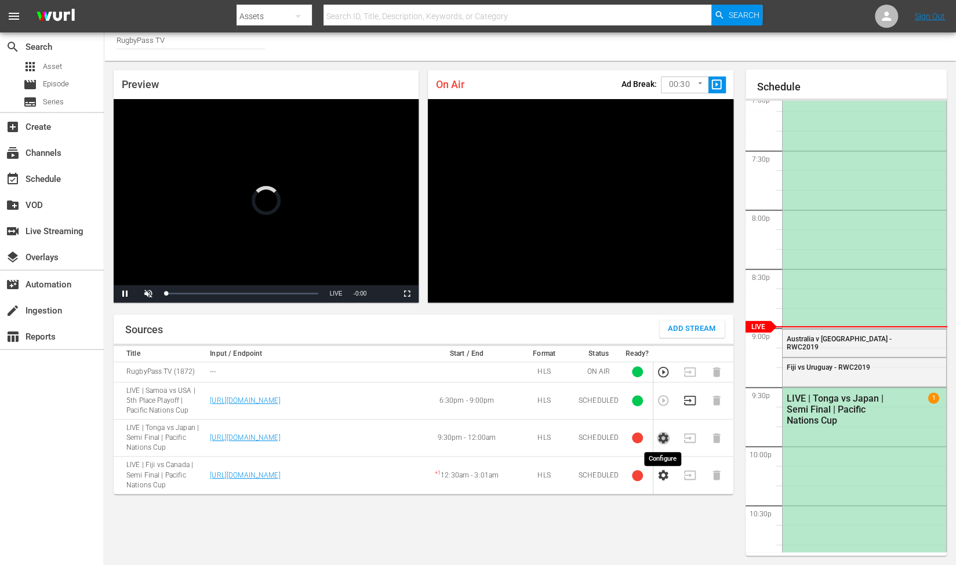
click at [668, 440] on icon "button" at bounding box center [663, 438] width 13 height 13
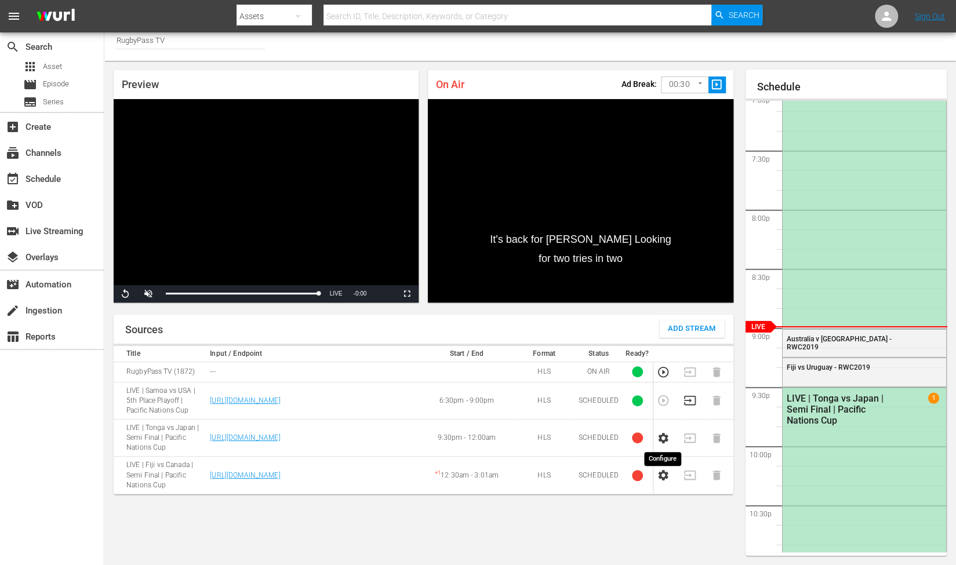
click at [664, 433] on icon "button" at bounding box center [663, 438] width 10 height 10
click at [661, 442] on icon "button" at bounding box center [663, 438] width 13 height 13
click at [148, 294] on span "Video Player" at bounding box center [148, 294] width 0 height 0
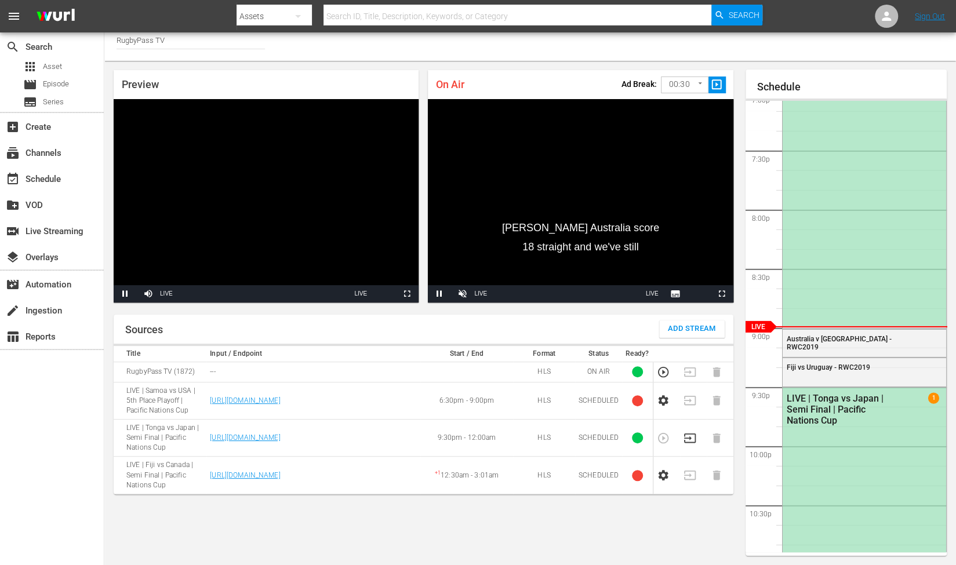
click at [409, 322] on div "Sources Add Stream" at bounding box center [424, 329] width 620 height 29
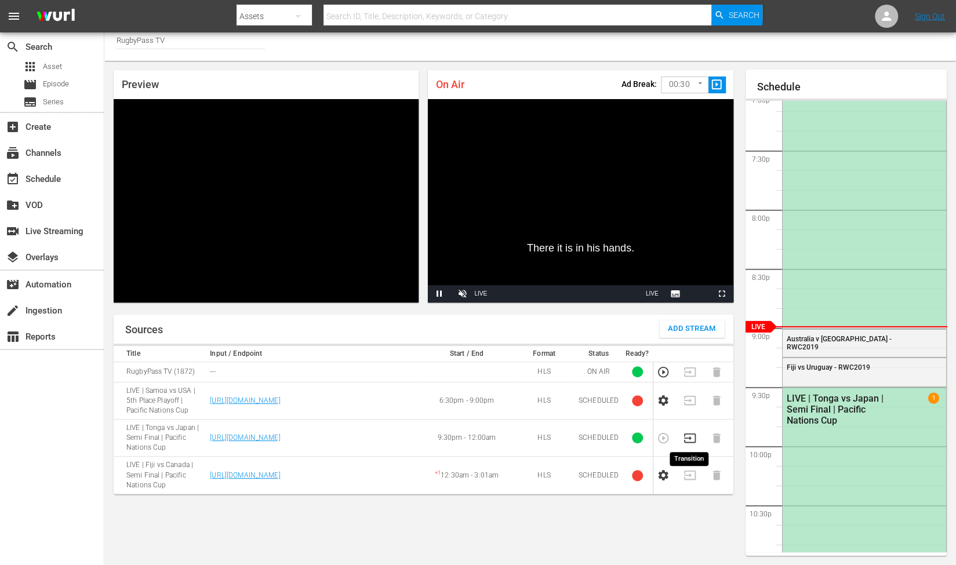
click at [692, 438] on icon "button" at bounding box center [689, 438] width 13 height 13
click at [684, 85] on body "menu Search By Assets Search ID, Title, Description, Keywords, or Category Sear…" at bounding box center [478, 276] width 956 height 565
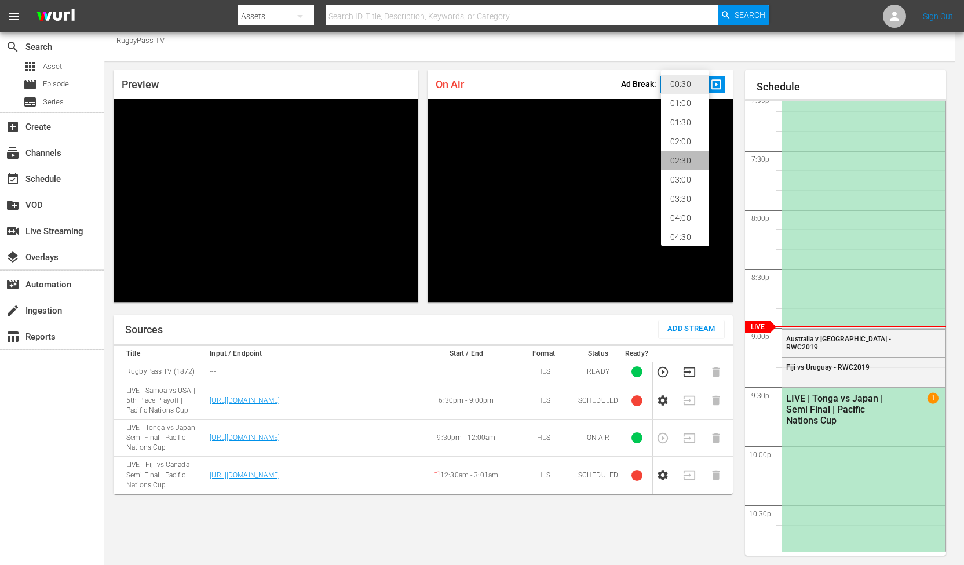
click at [682, 162] on li "02:30" at bounding box center [685, 160] width 48 height 19
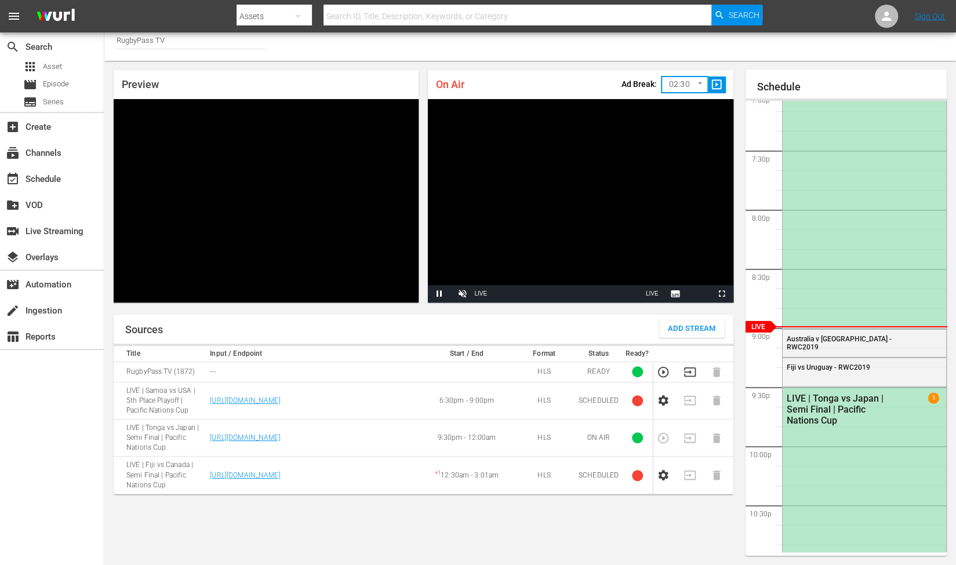
click at [600, 81] on div "On Air Ad Break: 02:30 150 ​ slideshow_sharp" at bounding box center [580, 84] width 305 height 29
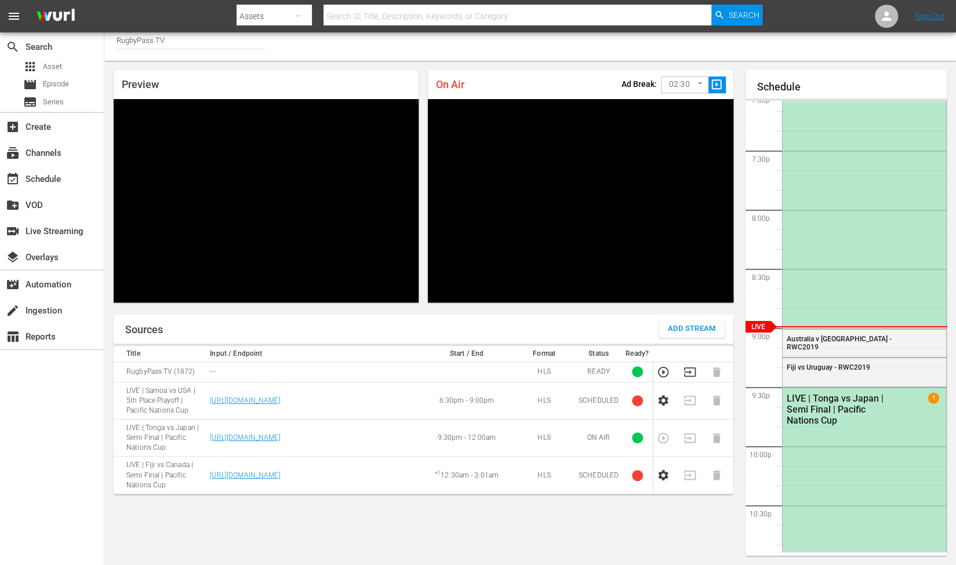
click at [689, 89] on body "menu Search By Assets Search ID, Title, Description, Keywords, or Category Sear…" at bounding box center [478, 276] width 956 height 565
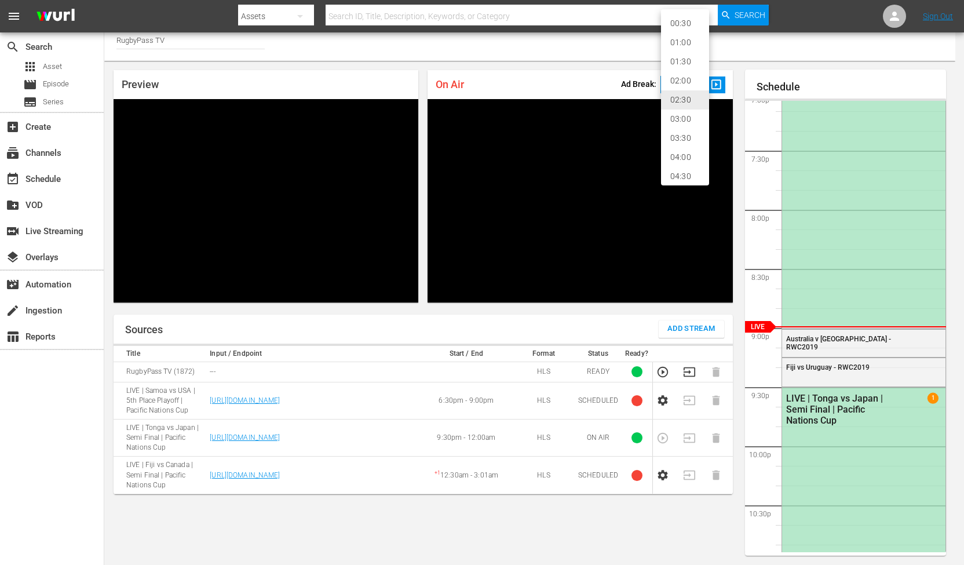
click at [603, 57] on div at bounding box center [482, 282] width 964 height 565
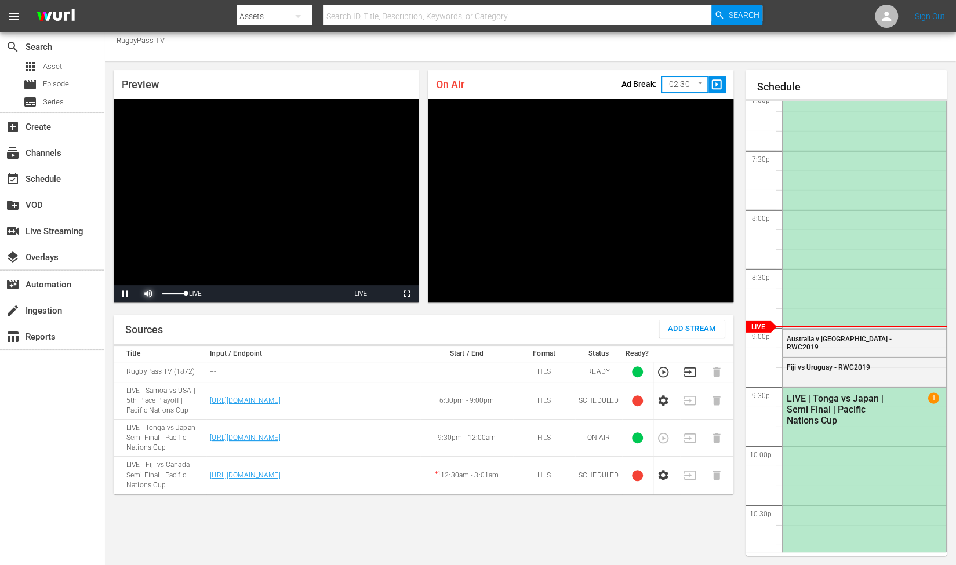
click at [148, 294] on span "Video Player" at bounding box center [148, 294] width 0 height 0
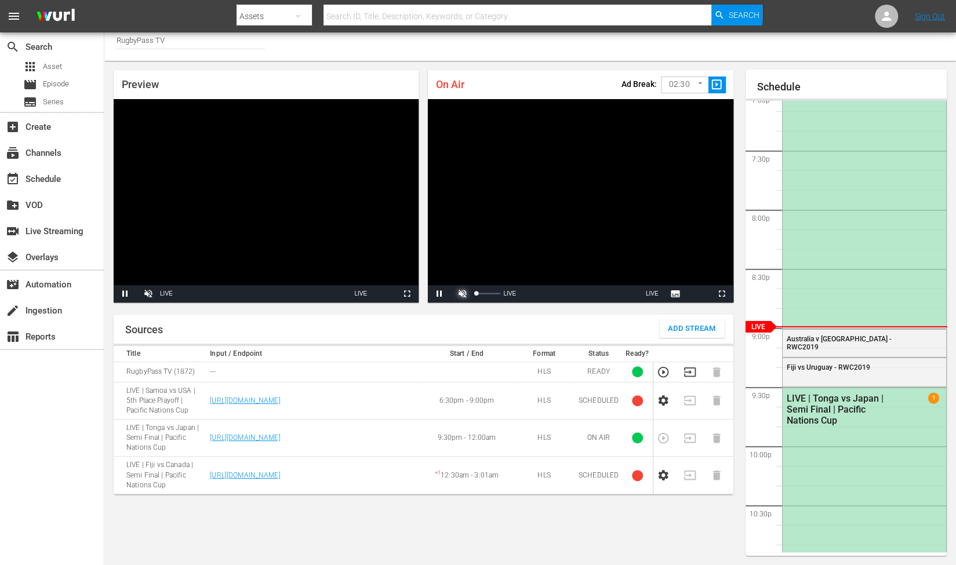
click at [462, 294] on span "Video Player" at bounding box center [462, 294] width 0 height 0
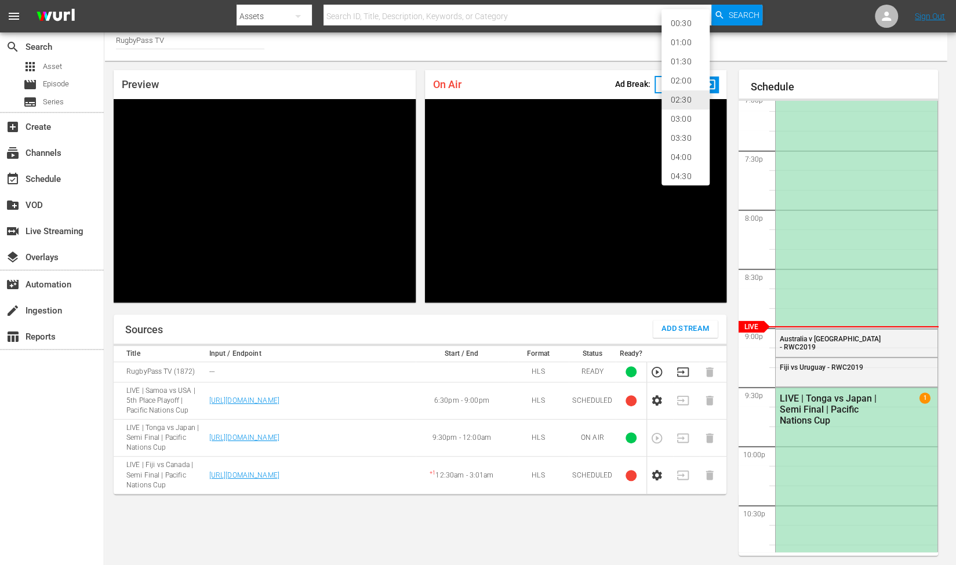
click at [687, 88] on body "menu Search By Assets Search ID, Title, Description, Keywords, or Category Sear…" at bounding box center [478, 276] width 956 height 565
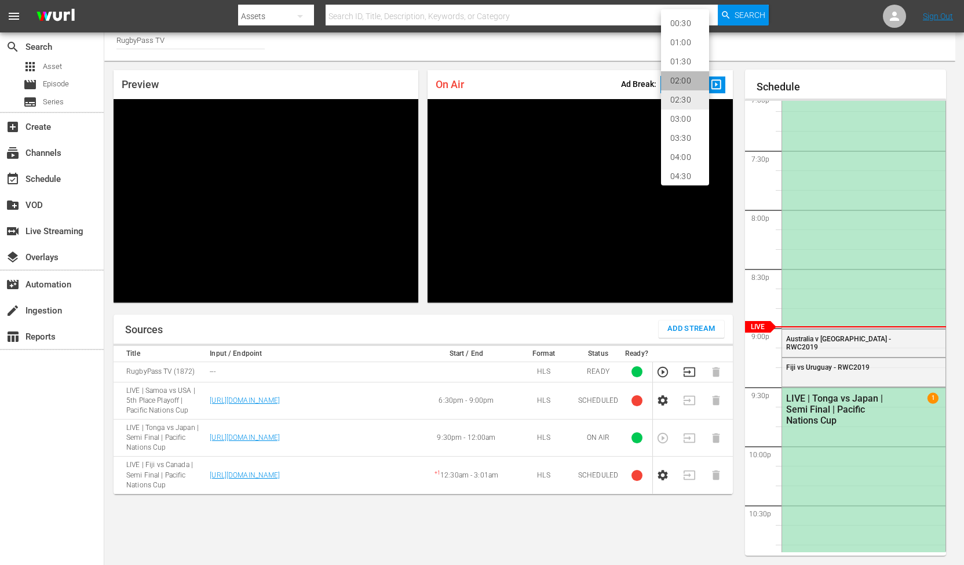
click at [681, 85] on li "02:00" at bounding box center [685, 80] width 48 height 19
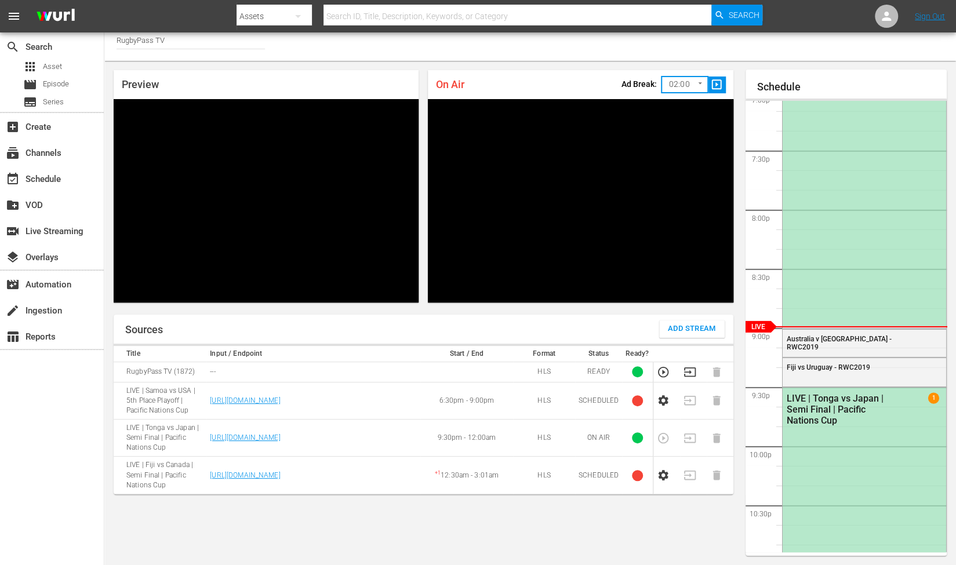
click at [689, 85] on body "menu Search By Assets Search ID, Title, Description, Keywords, or Category Sear…" at bounding box center [478, 276] width 956 height 565
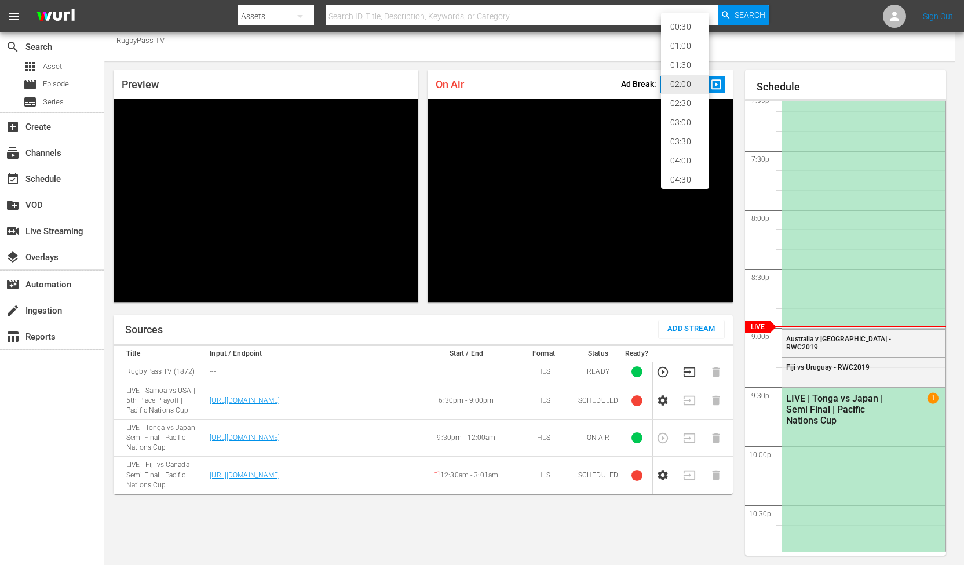
click at [688, 104] on li "02:30" at bounding box center [685, 103] width 48 height 19
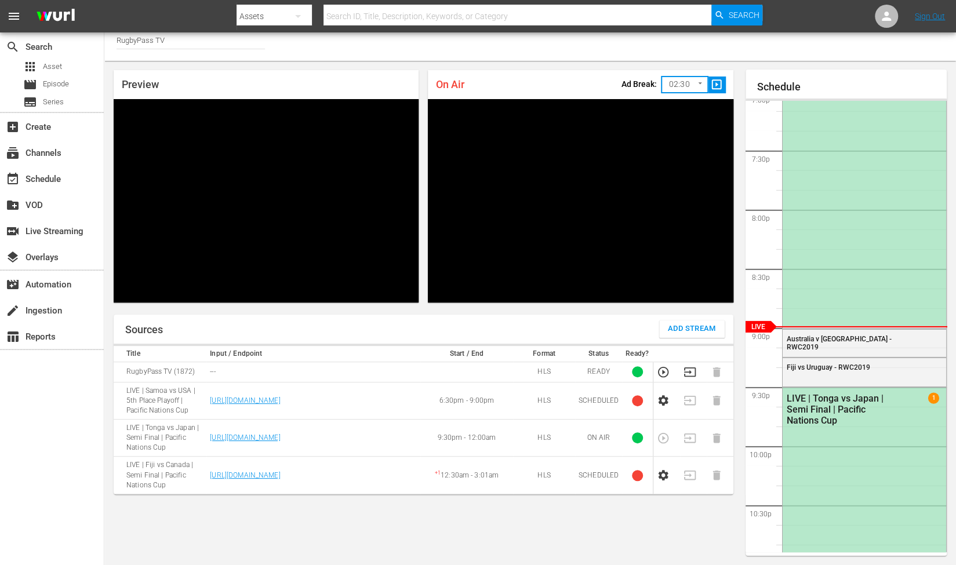
click at [587, 78] on div "On Air Ad Break: 02:30 150 ​ slideshow_sharp" at bounding box center [580, 84] width 305 height 29
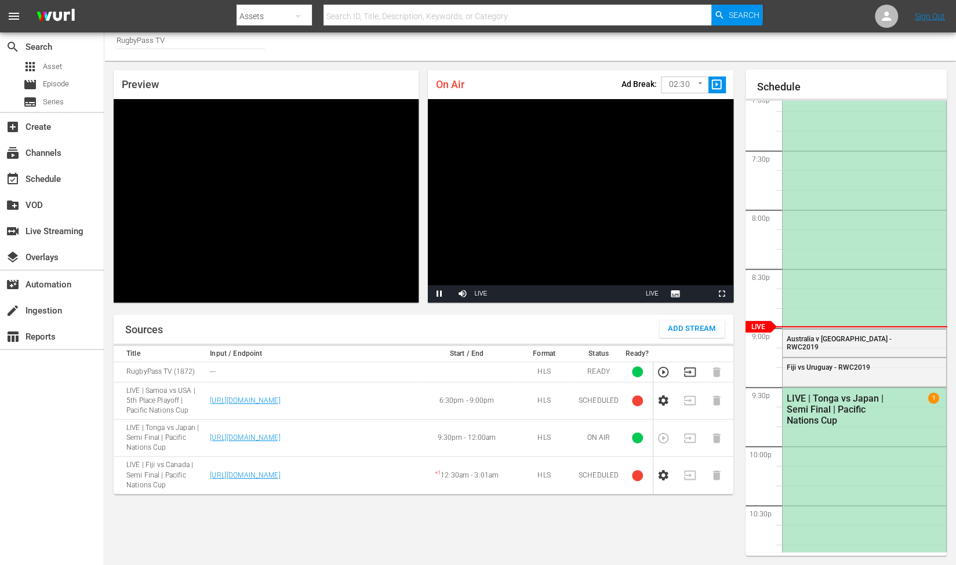
click at [721, 83] on span "slideshow_sharp" at bounding box center [716, 84] width 13 height 13
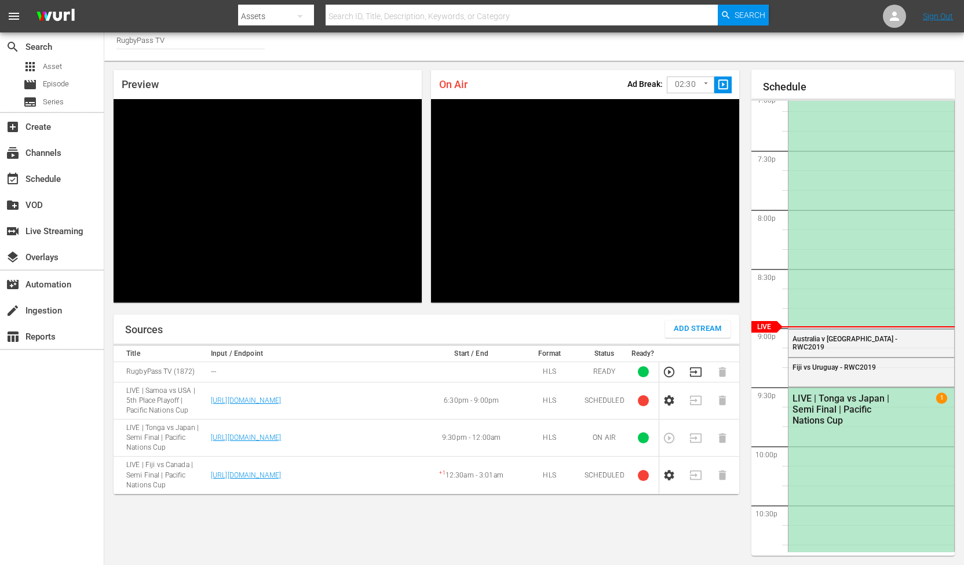
click at [675, 82] on body "menu Search By Assets Search ID, Title, Description, Keywords, or Category Sear…" at bounding box center [482, 276] width 964 height 565
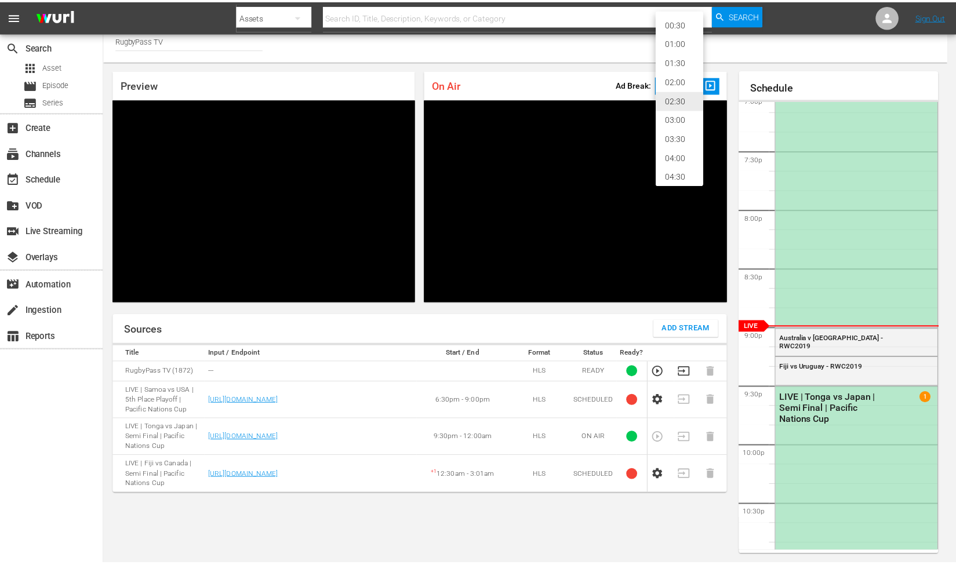
scroll to position [24, 0]
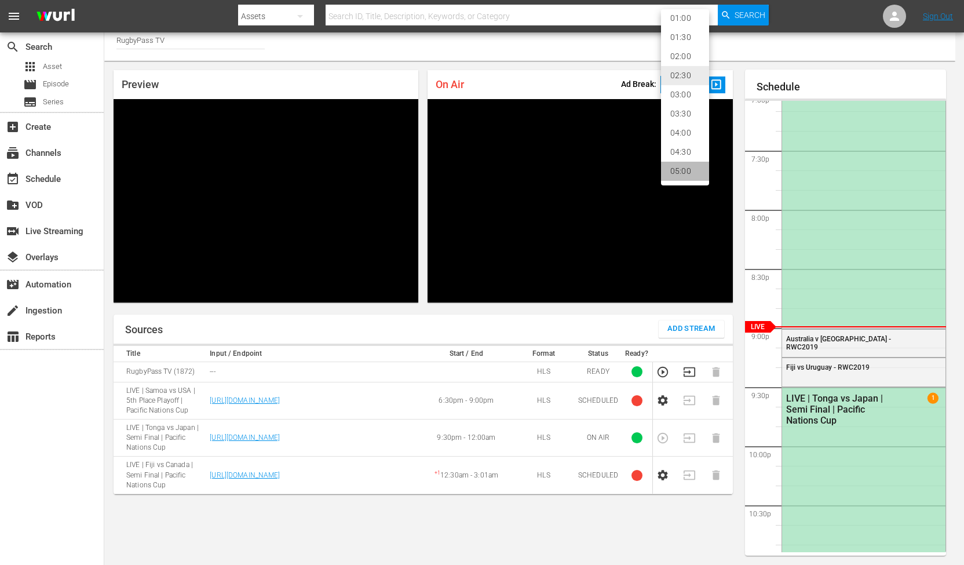
click at [690, 170] on li "05:00" at bounding box center [685, 171] width 48 height 19
type input "300"
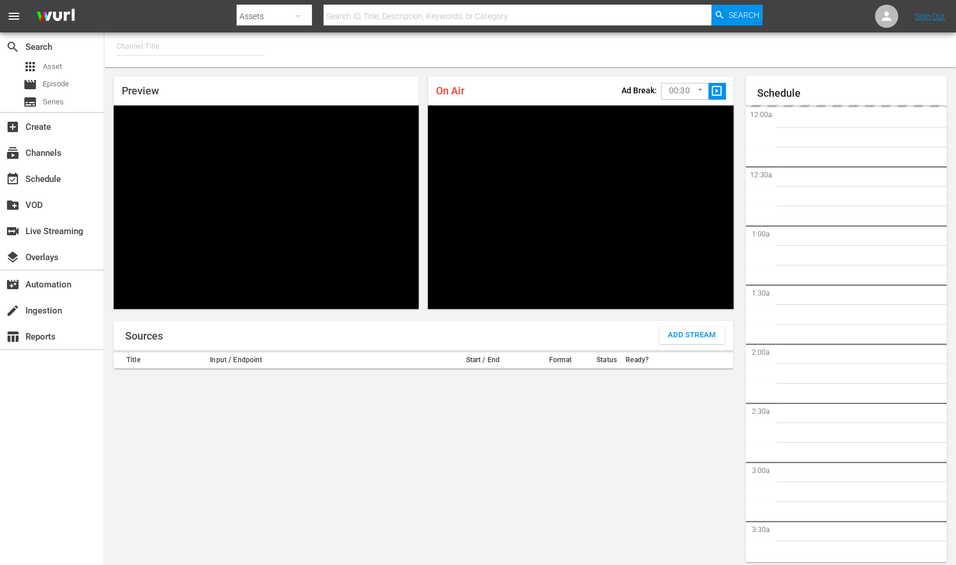
type input "RugbyPass TV (1872)"
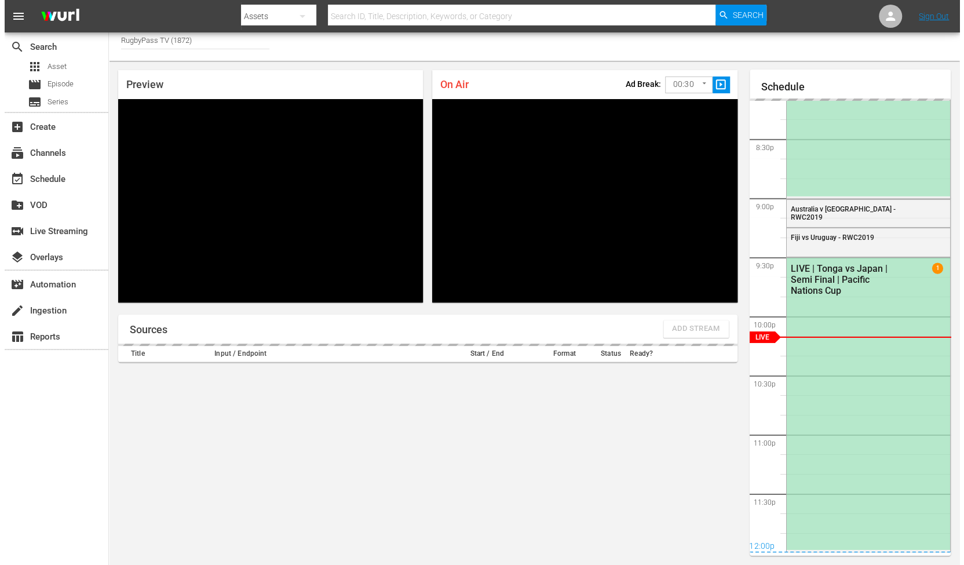
scroll to position [2386, 0]
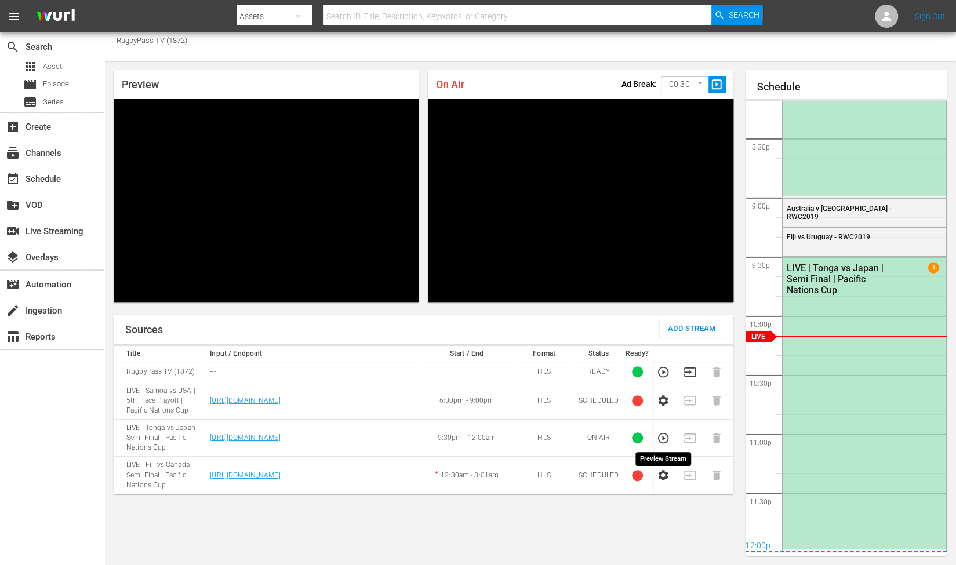
drag, startPoint x: 663, startPoint y: 441, endPoint x: 646, endPoint y: 435, distance: 18.3
click at [663, 441] on icon "button" at bounding box center [663, 438] width 13 height 13
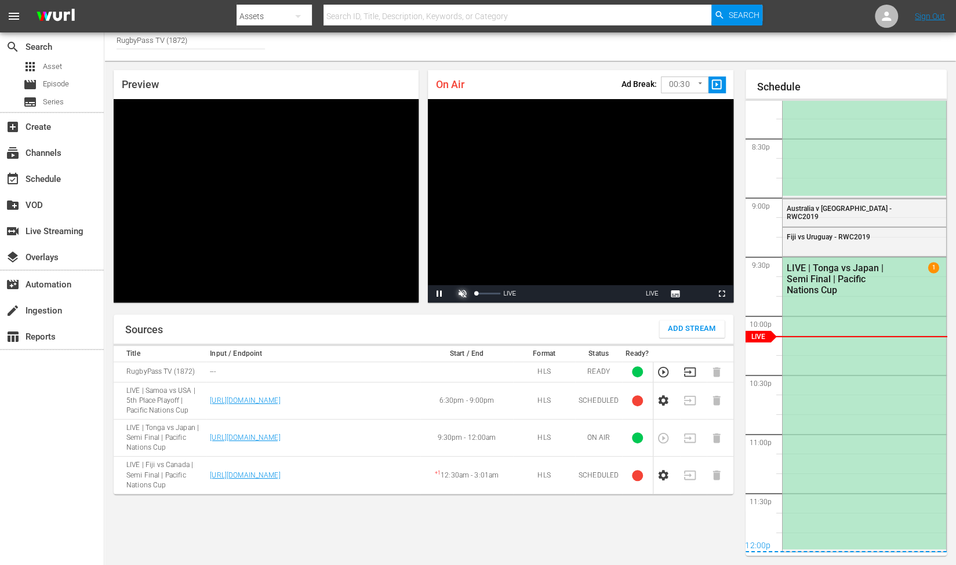
click at [462, 294] on span "Video Player" at bounding box center [462, 294] width 0 height 0
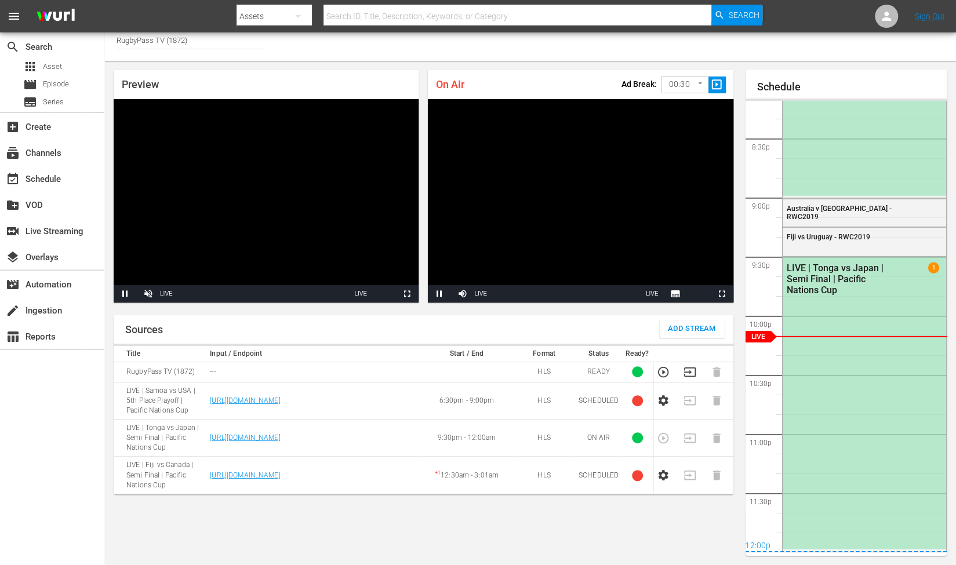
click at [680, 89] on body "menu Search By Assets Search ID, Title, Description, Keywords, or Category Sear…" at bounding box center [478, 276] width 956 height 565
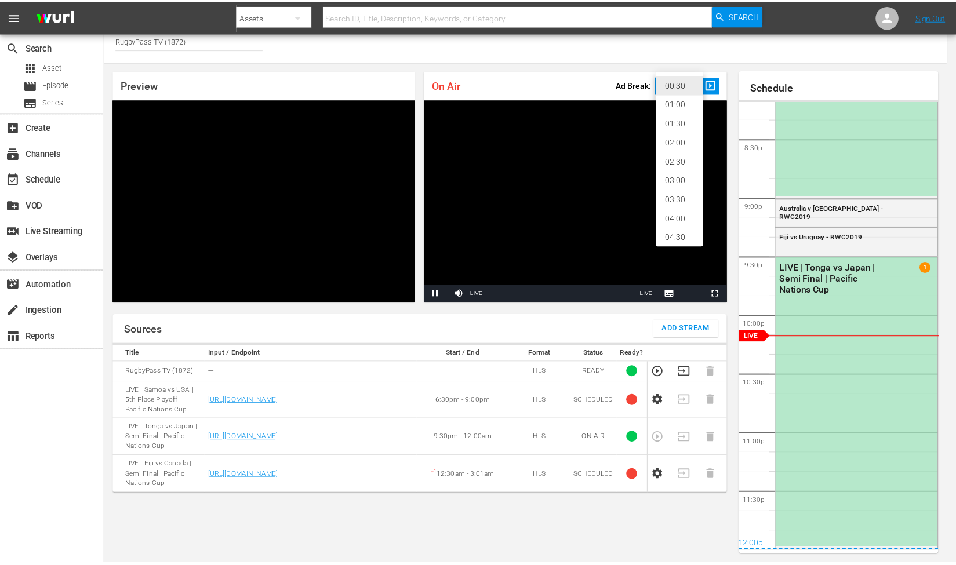
scroll to position [24, 0]
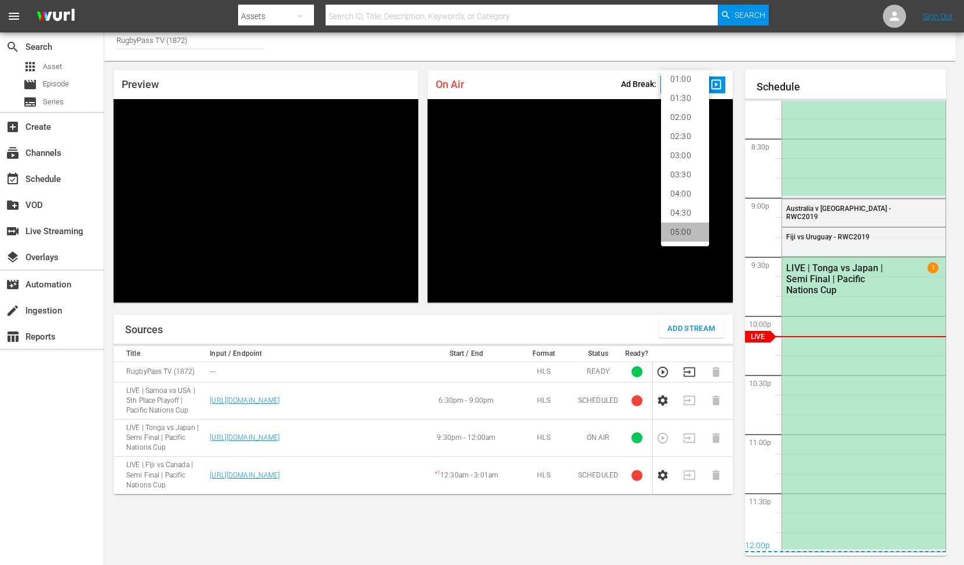
click at [678, 236] on li "05:00" at bounding box center [685, 232] width 48 height 19
type input "300"
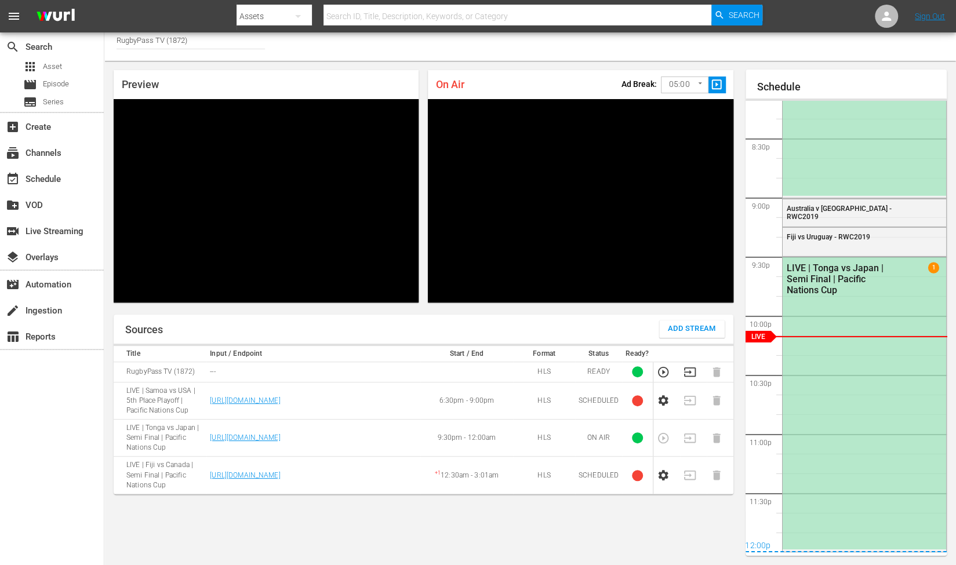
click at [548, 81] on div "On Air Ad Break: 05:00 300 ​ slideshow_sharp" at bounding box center [580, 84] width 305 height 29
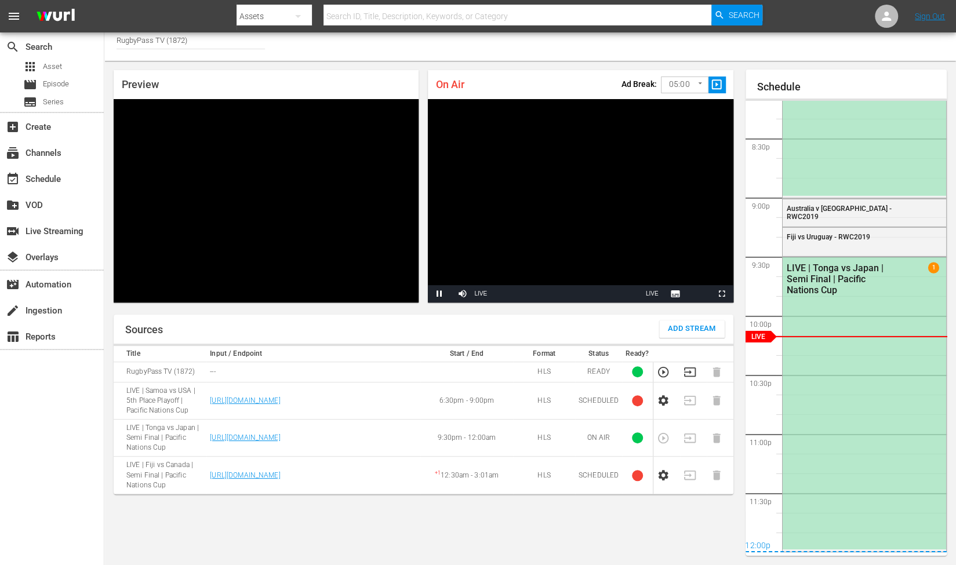
click at [717, 83] on span "slideshow_sharp" at bounding box center [716, 84] width 13 height 13
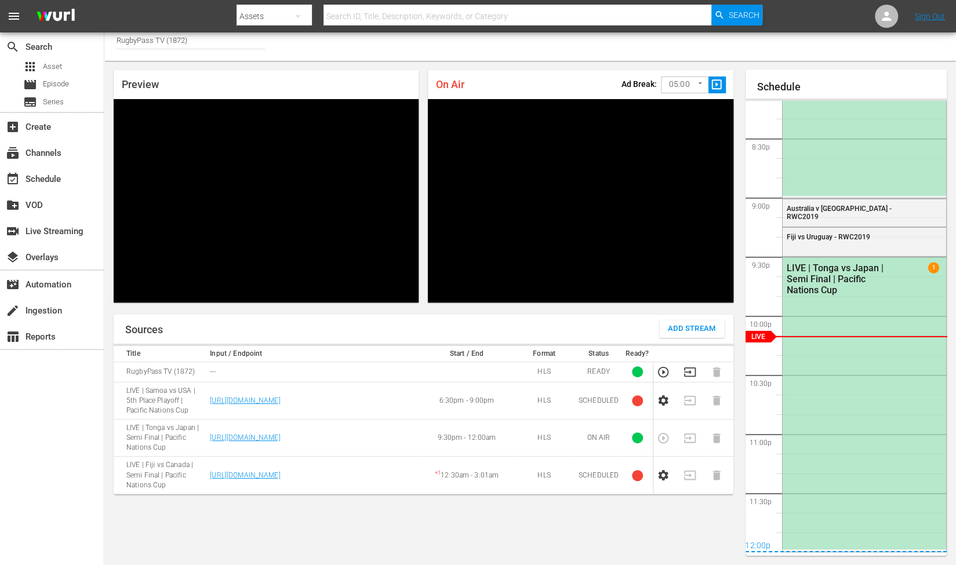
click at [717, 82] on span "slideshow_sharp" at bounding box center [716, 84] width 13 height 13
